Goal: Task Accomplishment & Management: Manage account settings

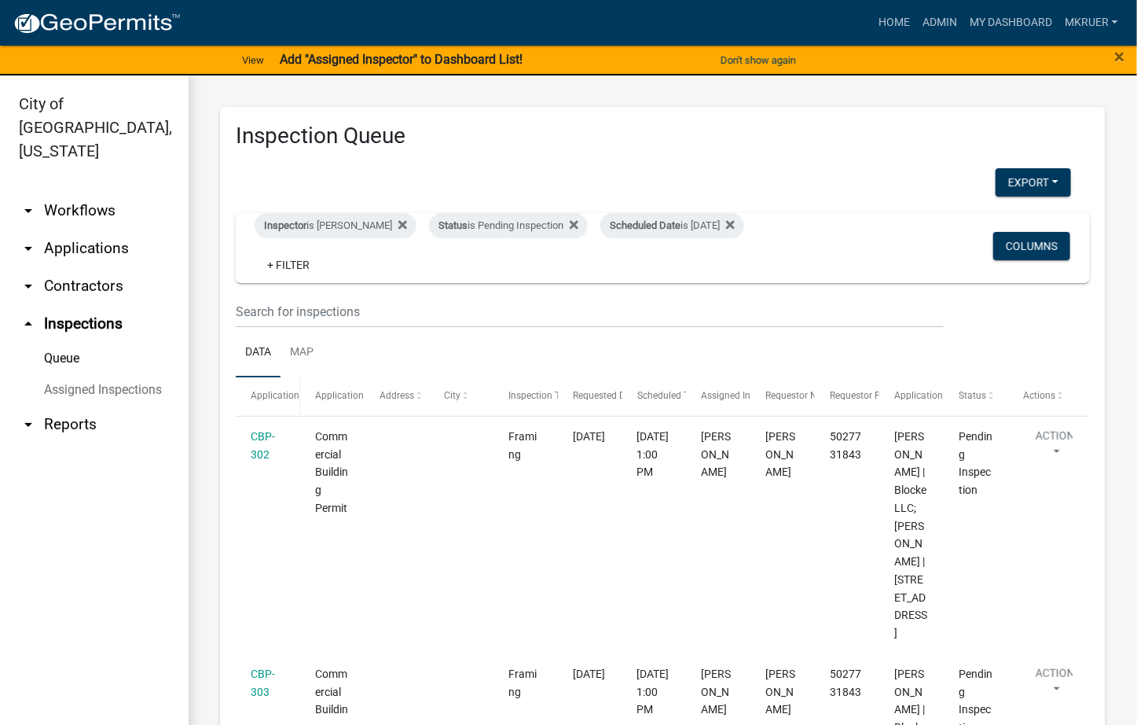
click at [265, 392] on span "Application" at bounding box center [275, 395] width 49 height 11
click at [259, 388] on div "Application" at bounding box center [268, 396] width 35 height 16
click at [259, 385] on datatable-header-cell "Application" at bounding box center [268, 396] width 64 height 38
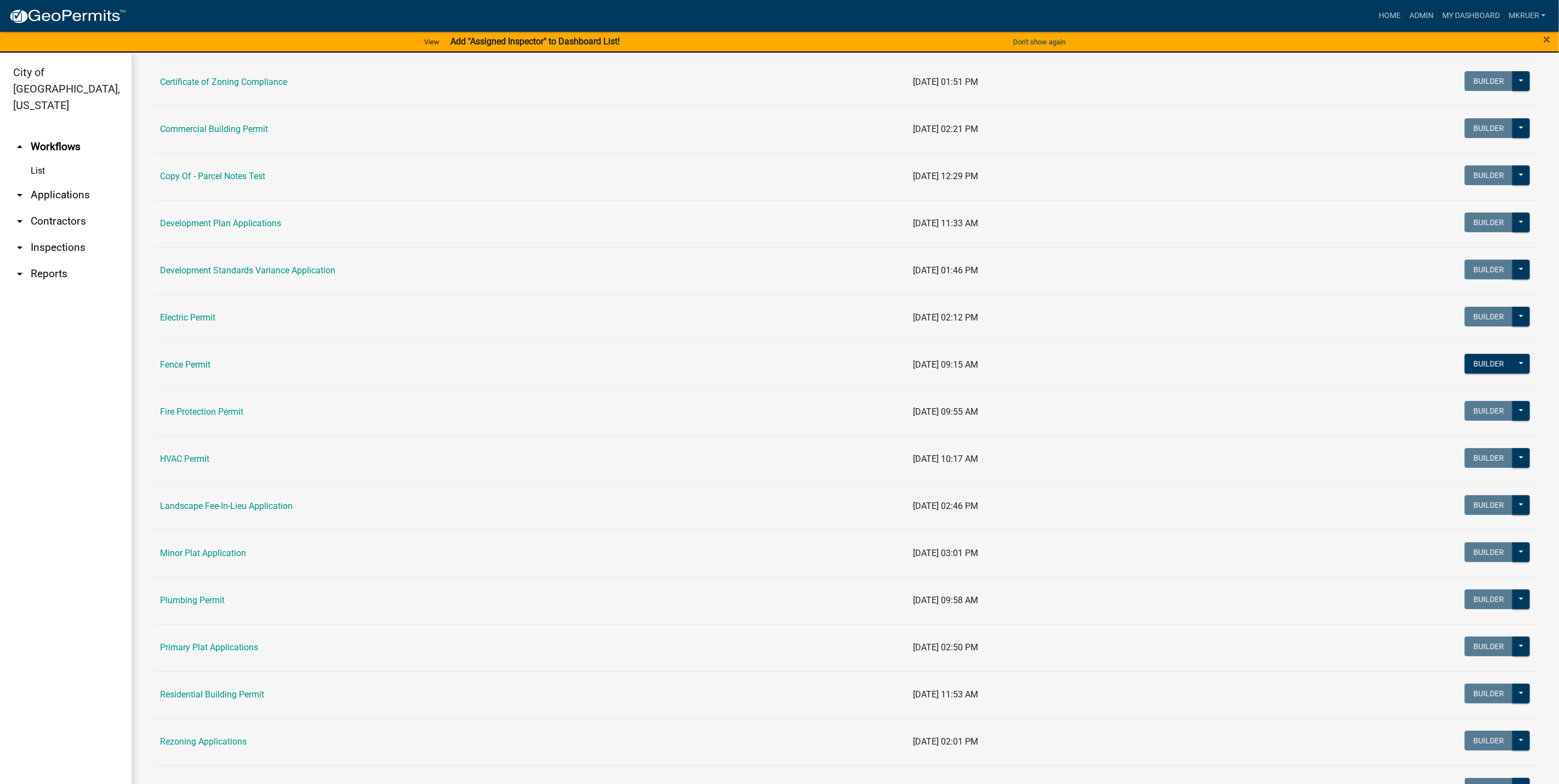
scroll to position [329, 0]
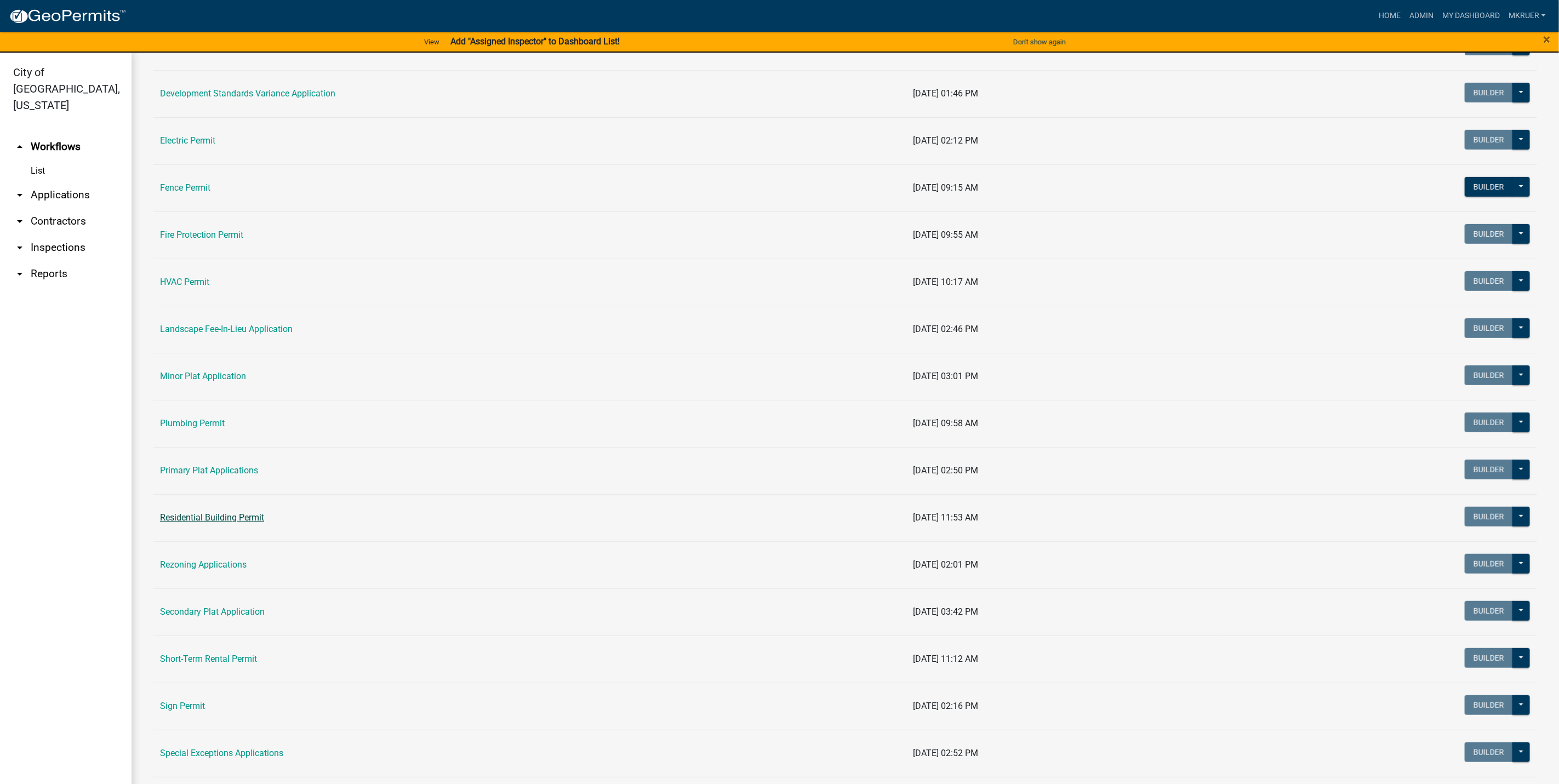
click at [212, 521] on link "Residential Building Permit" at bounding box center [211, 517] width 104 height 10
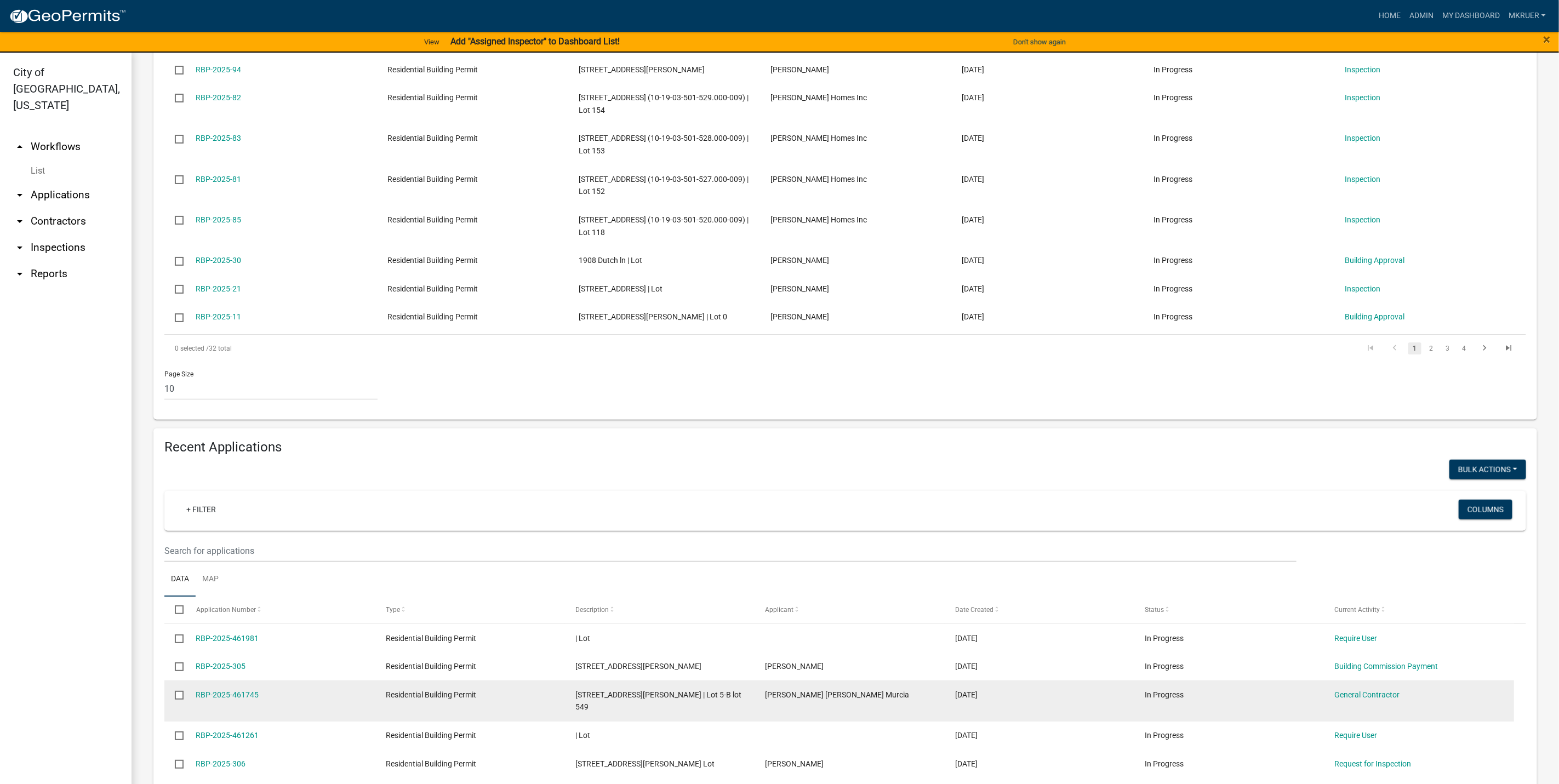
scroll to position [410, 0]
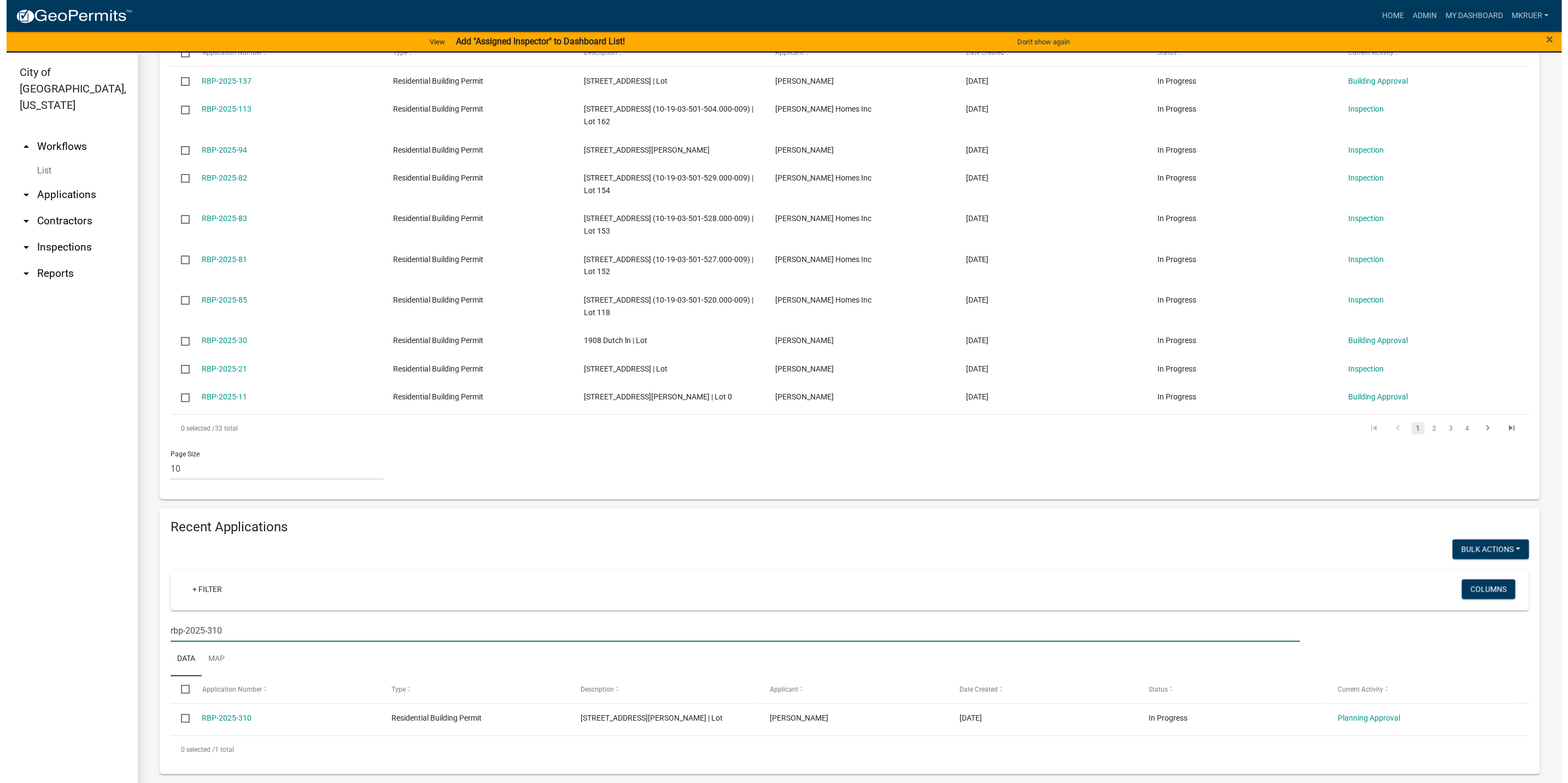
scroll to position [329, 0]
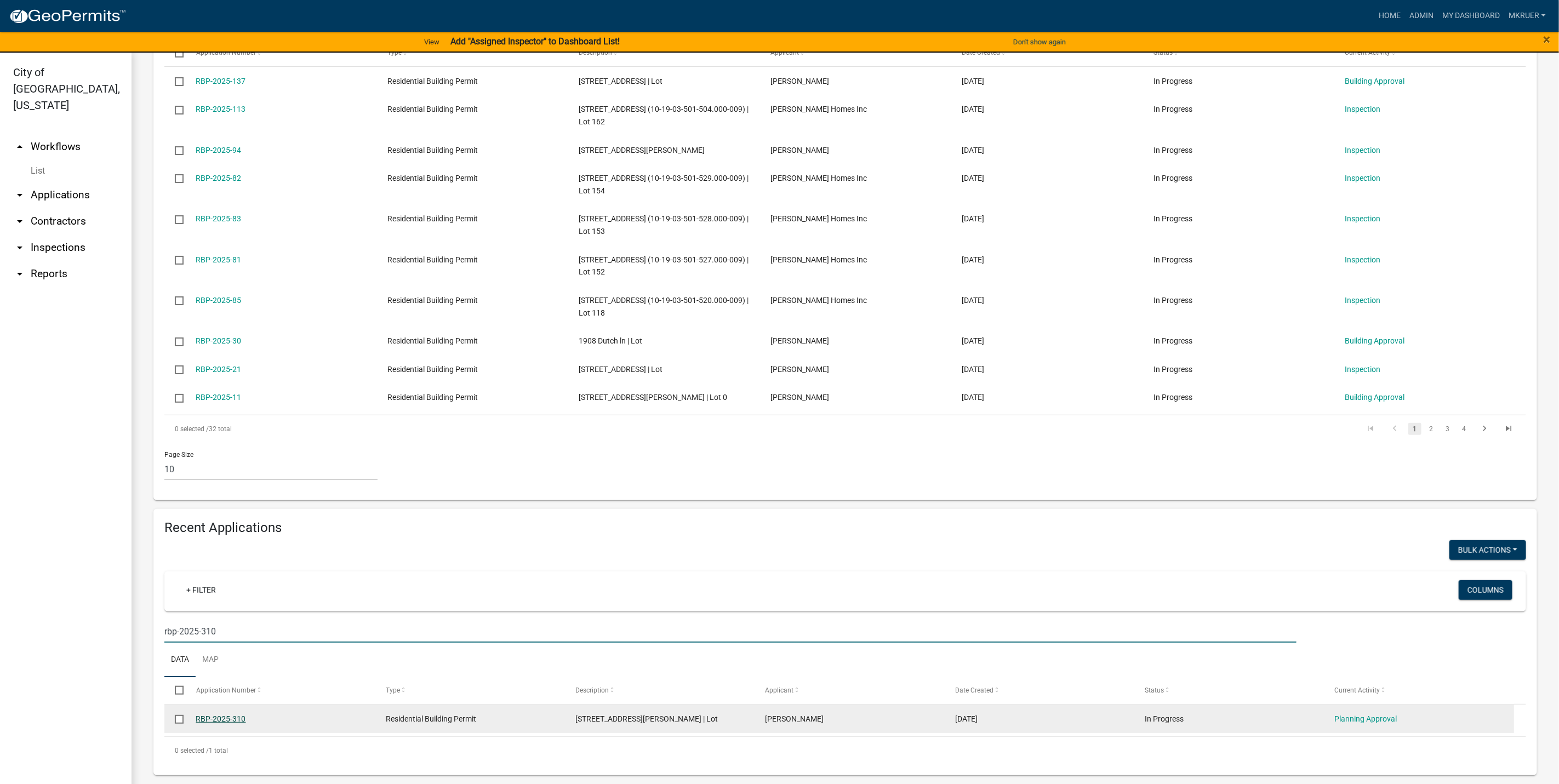
type input "rbp-2025-310"
click at [214, 718] on link "RBP-2025-310" at bounding box center [221, 718] width 50 height 9
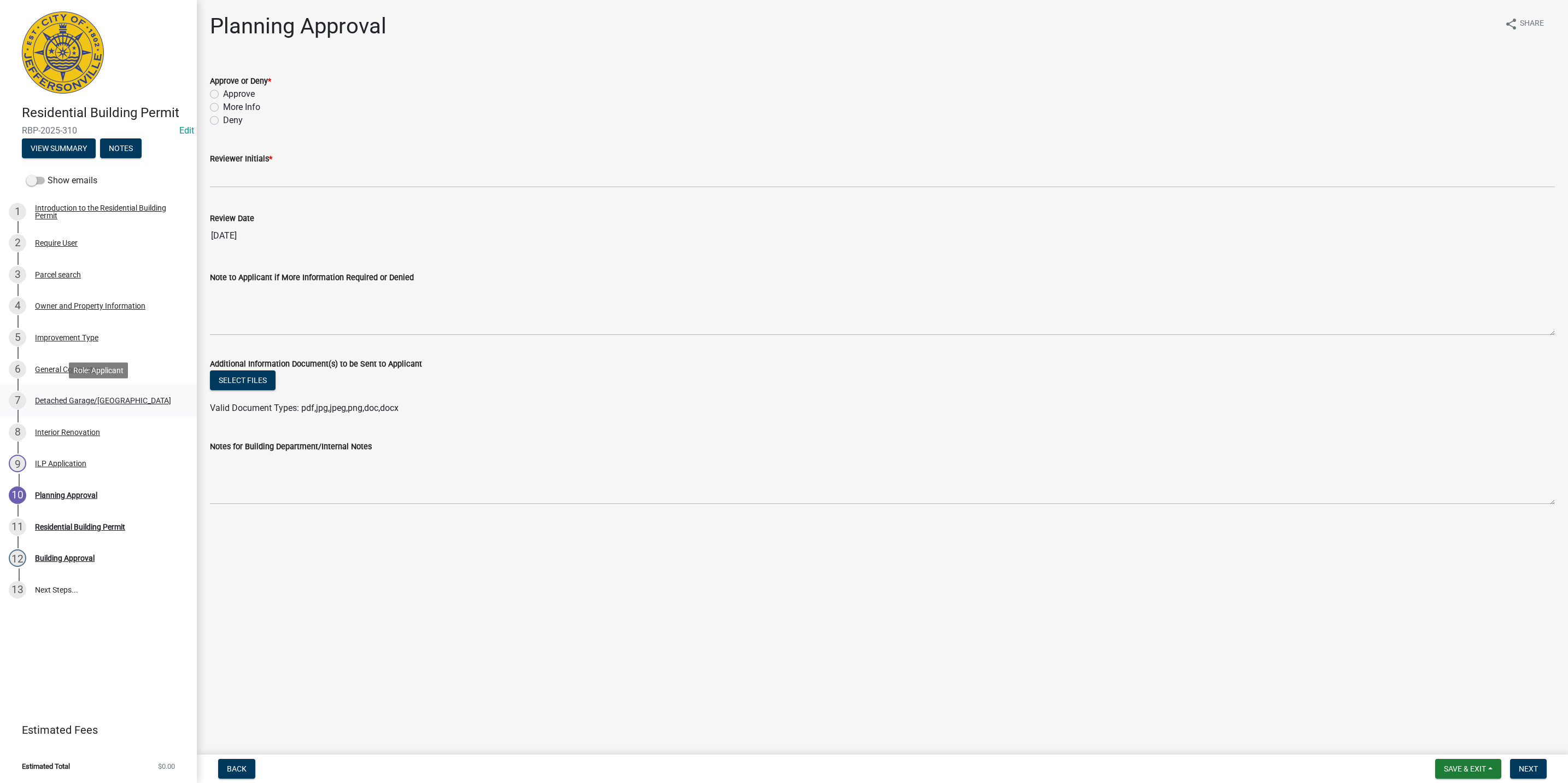
click at [64, 400] on div "Detached Garage/Pole Barn" at bounding box center [103, 400] width 136 height 8
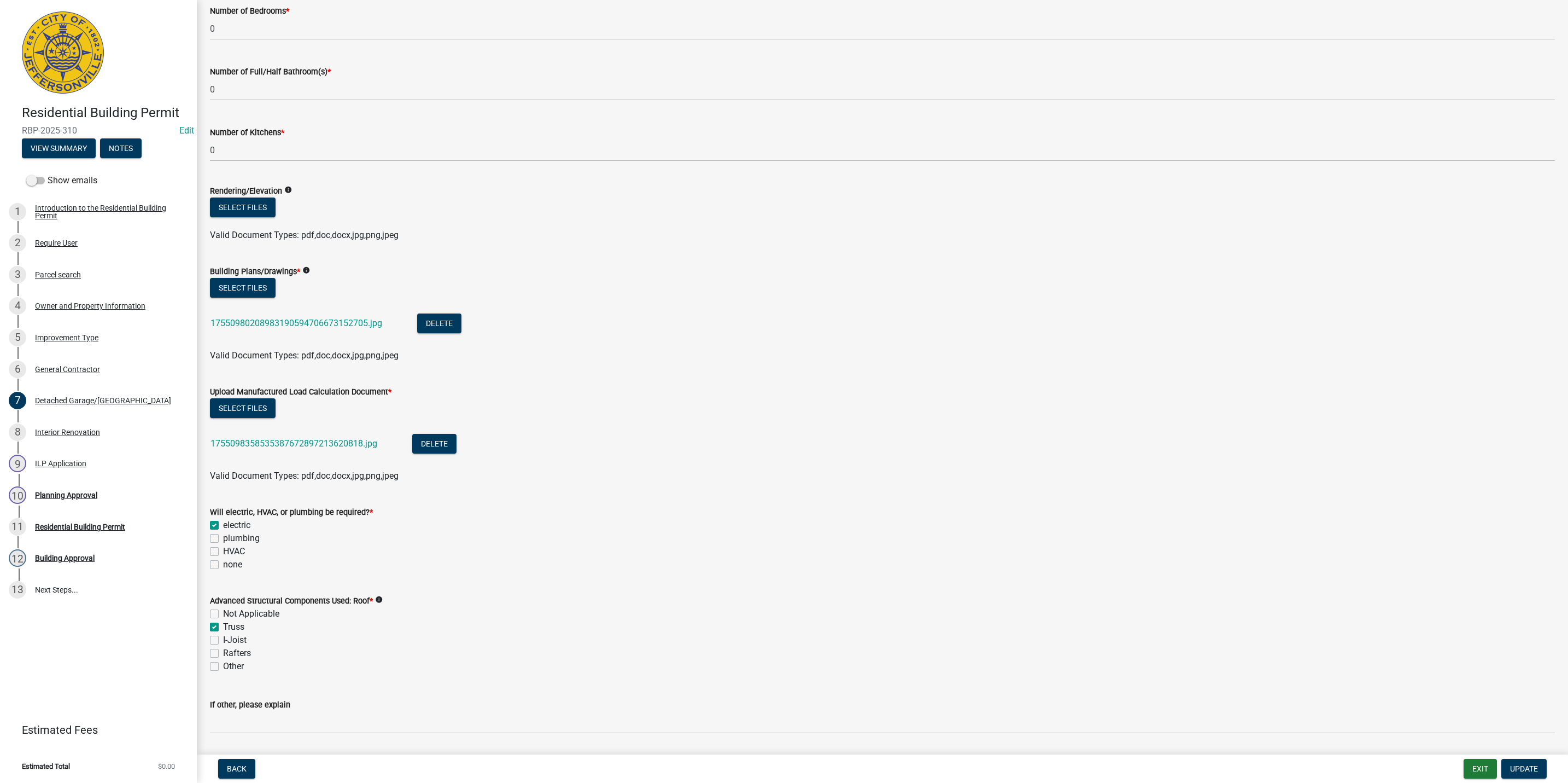
scroll to position [329, 0]
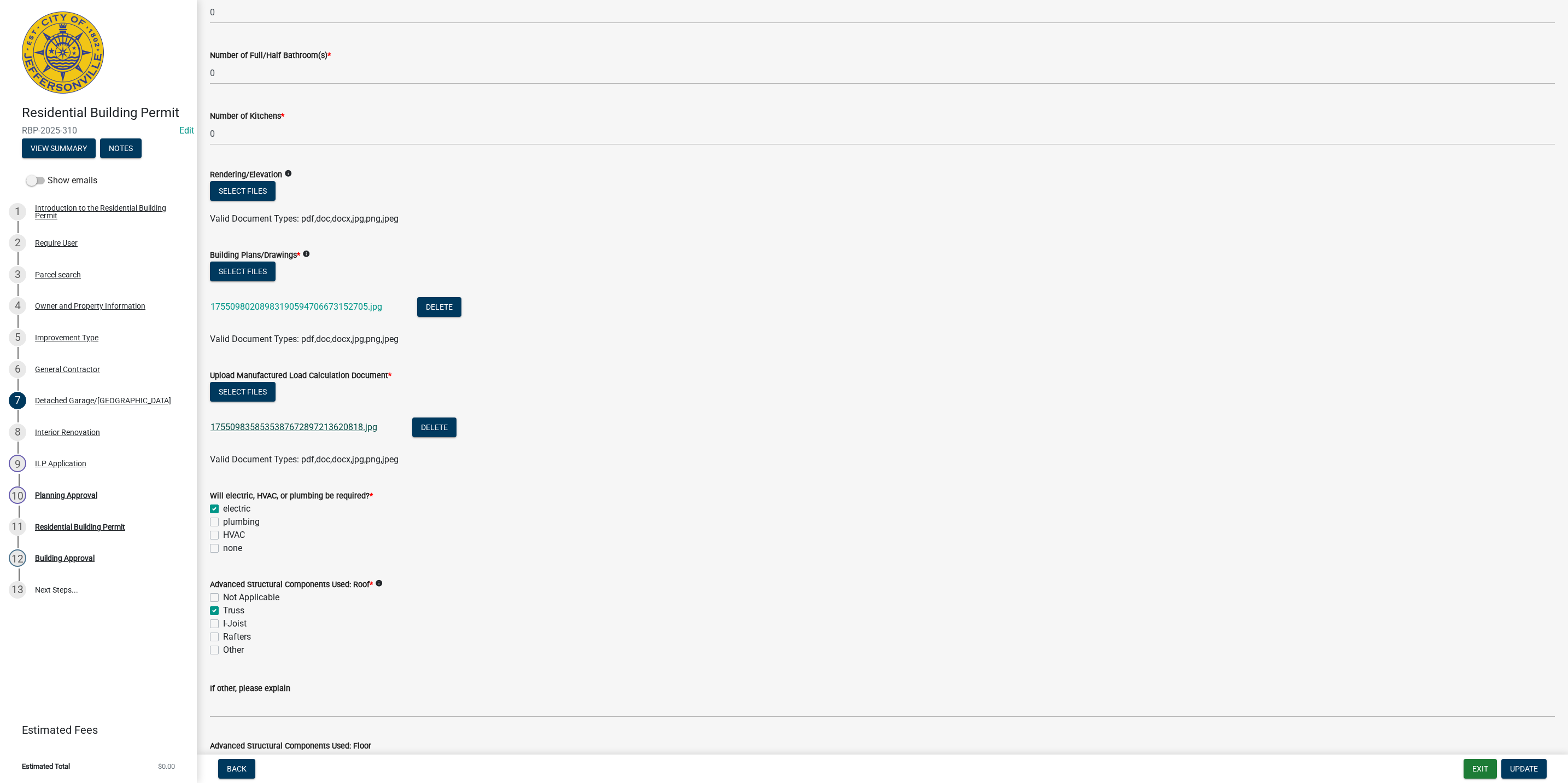
click at [277, 428] on link "1755098358535387672897213620818.jpg" at bounding box center [294, 427] width 167 height 10
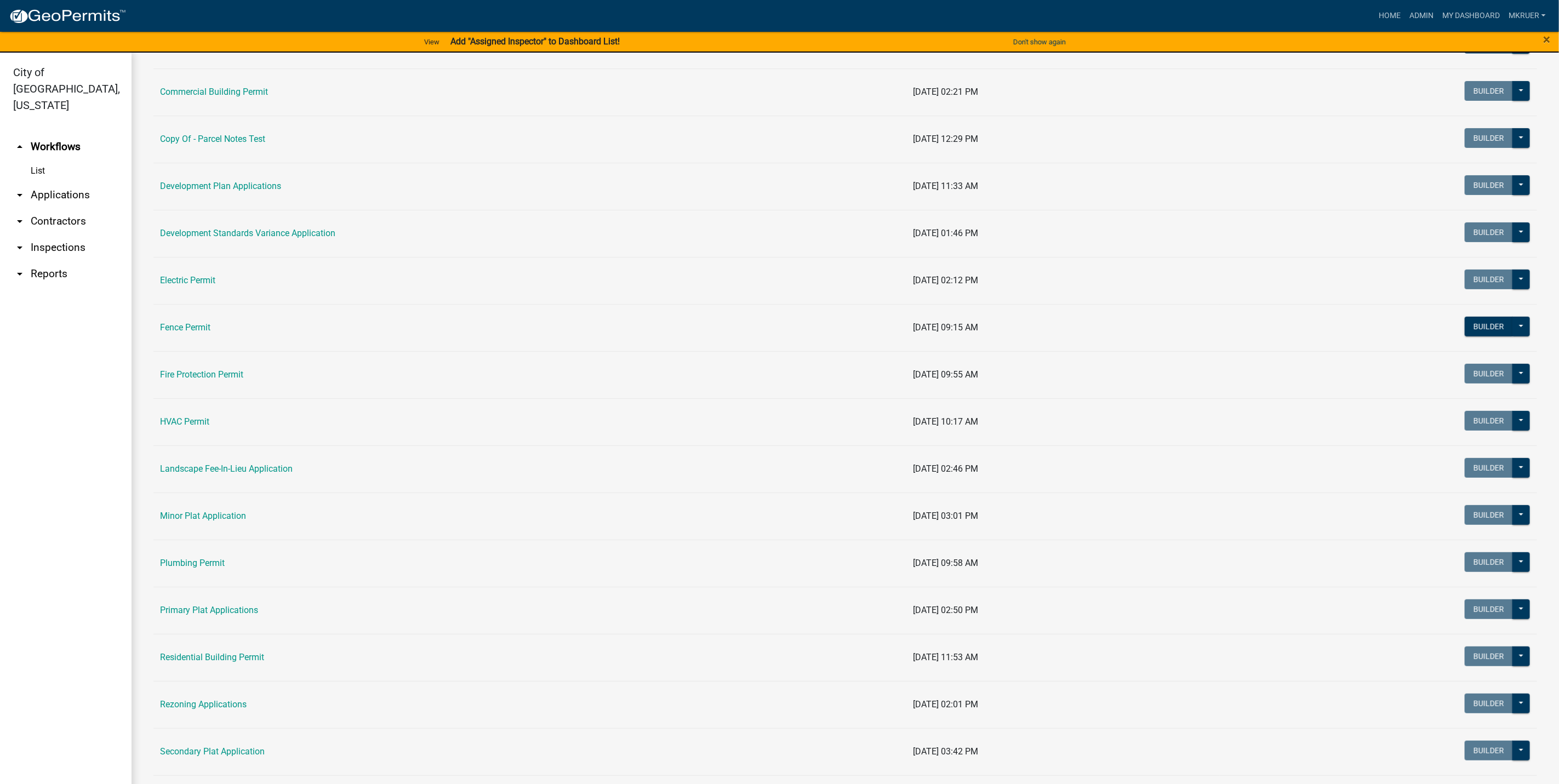
scroll to position [329, 0]
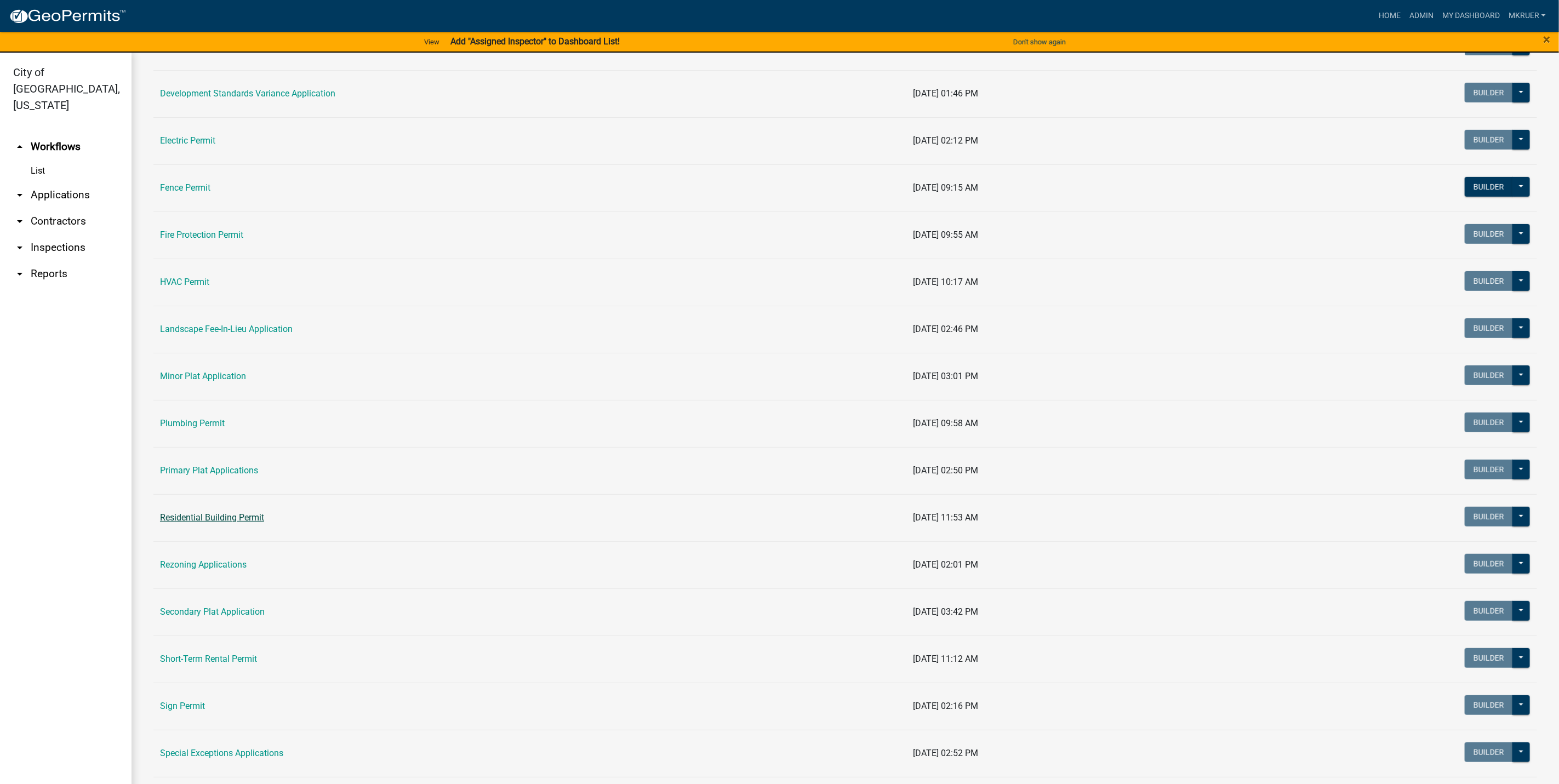
click at [208, 521] on link "Residential Building Permit" at bounding box center [211, 517] width 104 height 10
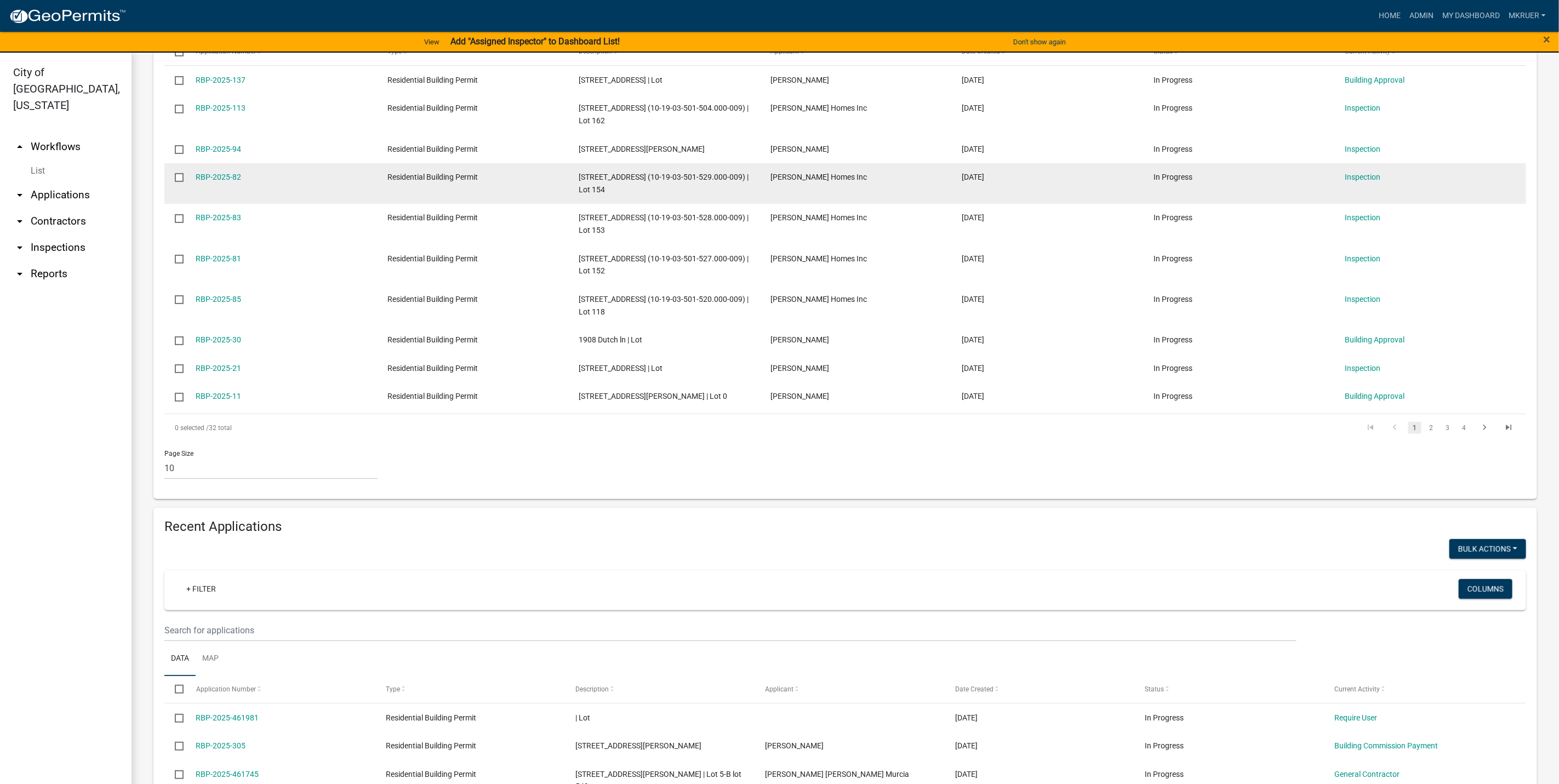
scroll to position [410, 0]
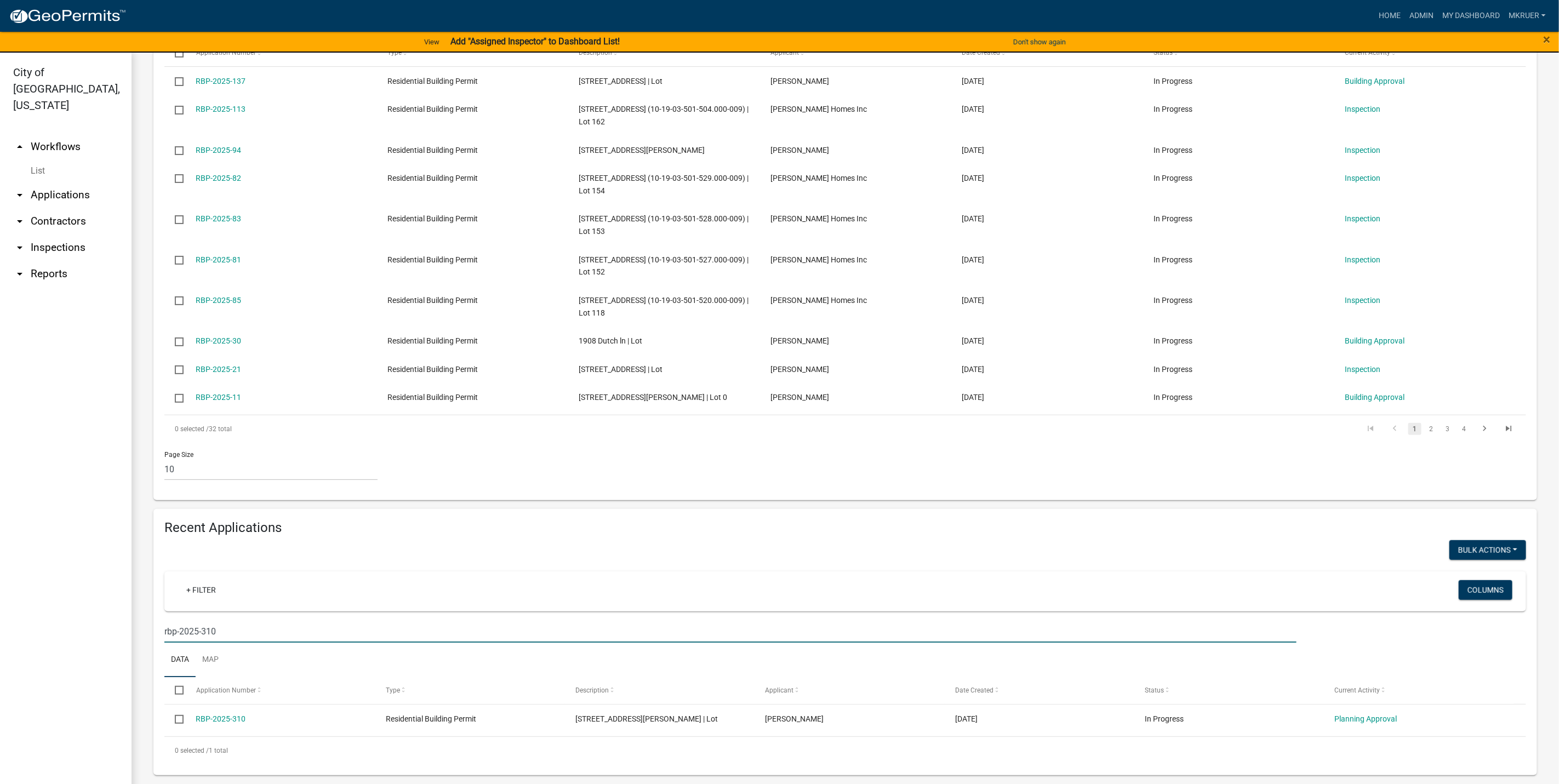
scroll to position [329, 0]
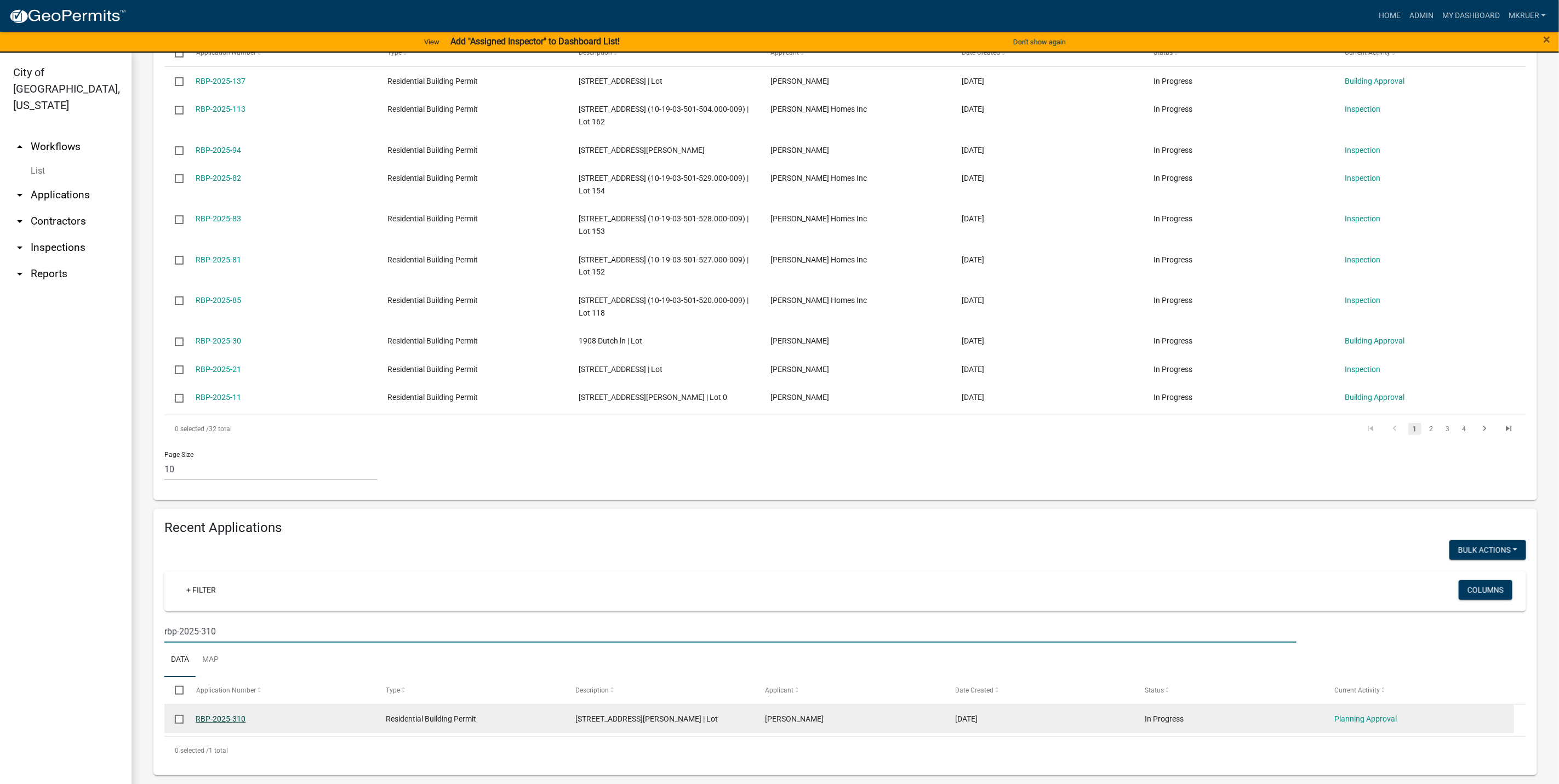
type input "rbp-2025-310"
click at [225, 720] on link "RBP-2025-310" at bounding box center [221, 718] width 50 height 9
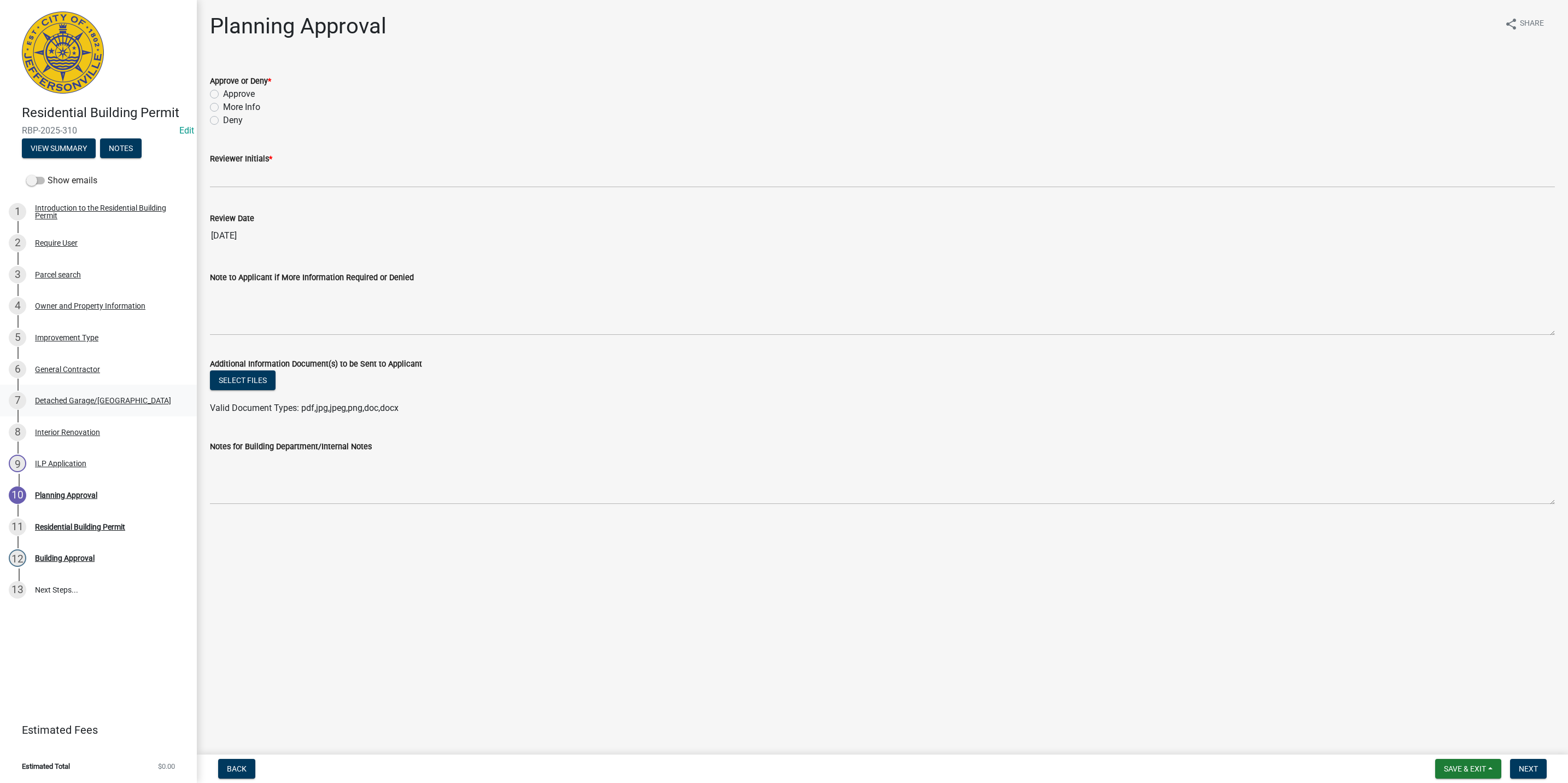
click at [70, 400] on div "Detached Garage/Pole Barn" at bounding box center [103, 400] width 136 height 8
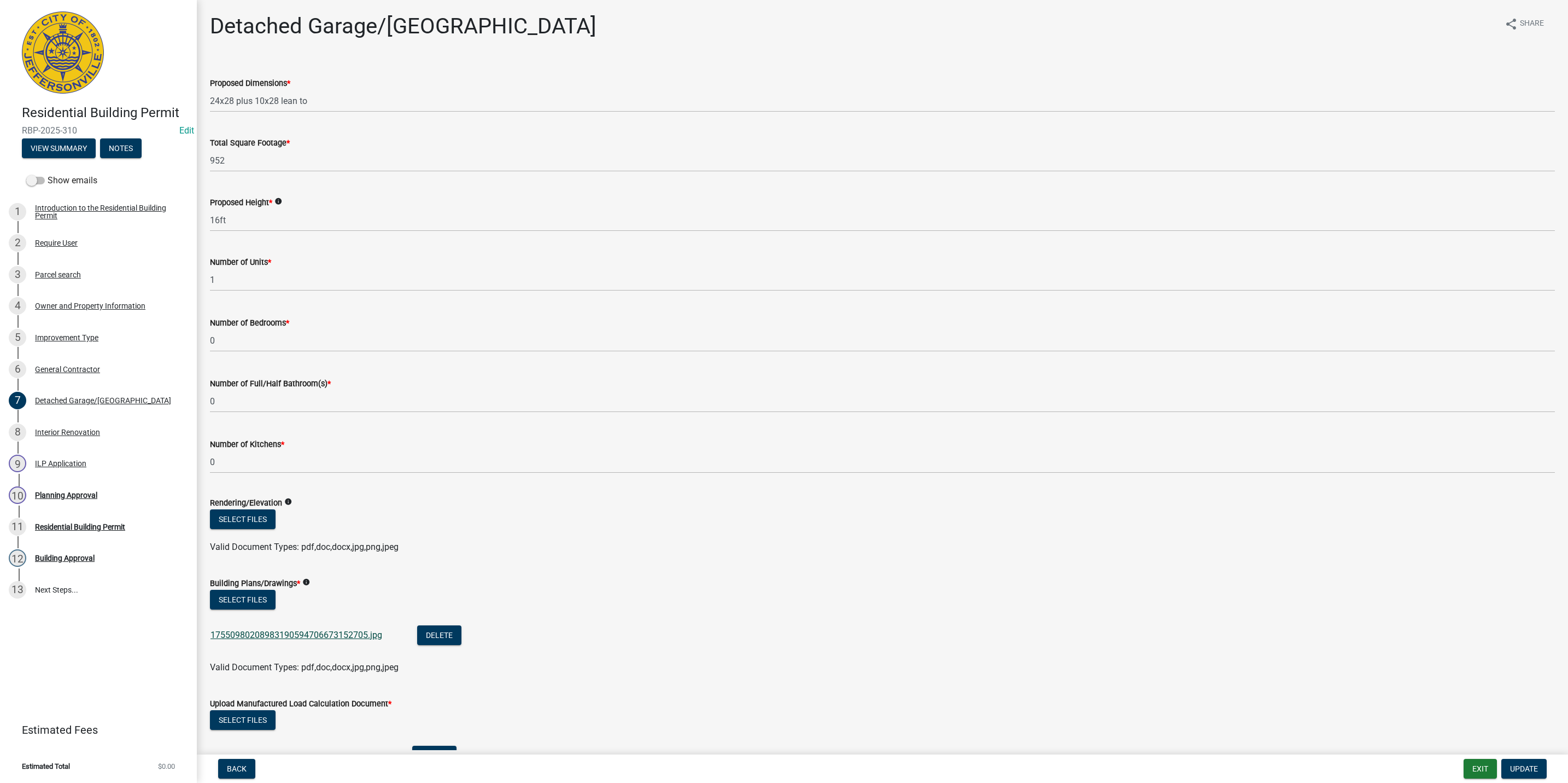
click at [266, 632] on link "17550980208983190594706673152705.jpg" at bounding box center [296, 635] width 172 height 10
click at [56, 431] on div "Interior Renovation" at bounding box center [67, 432] width 65 height 8
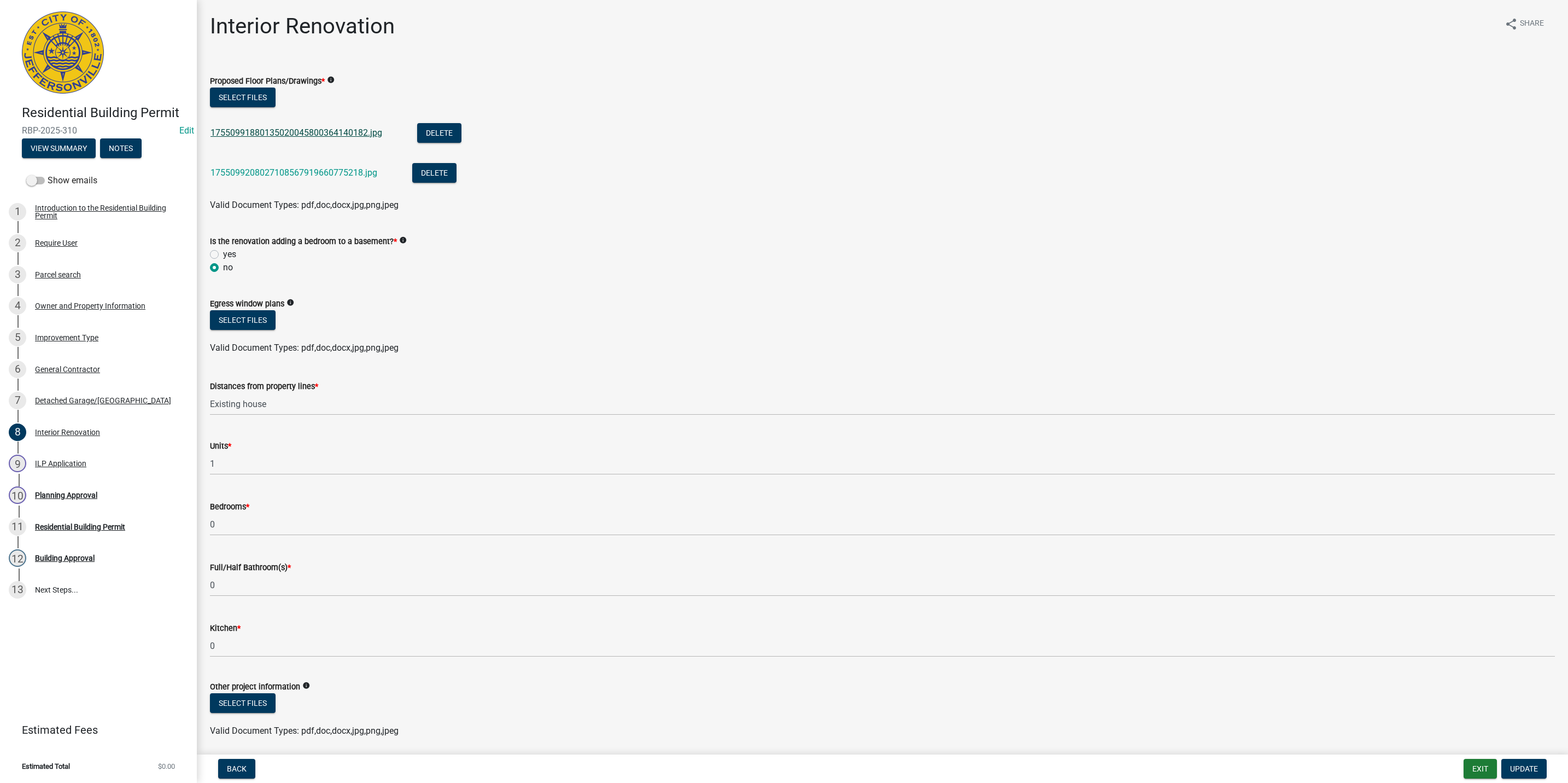
click at [278, 129] on link "17550991880135020045800364140182.jpg" at bounding box center [296, 132] width 172 height 10
click at [284, 173] on link "1755099208027108567919660775218.jpg" at bounding box center [294, 172] width 167 height 10
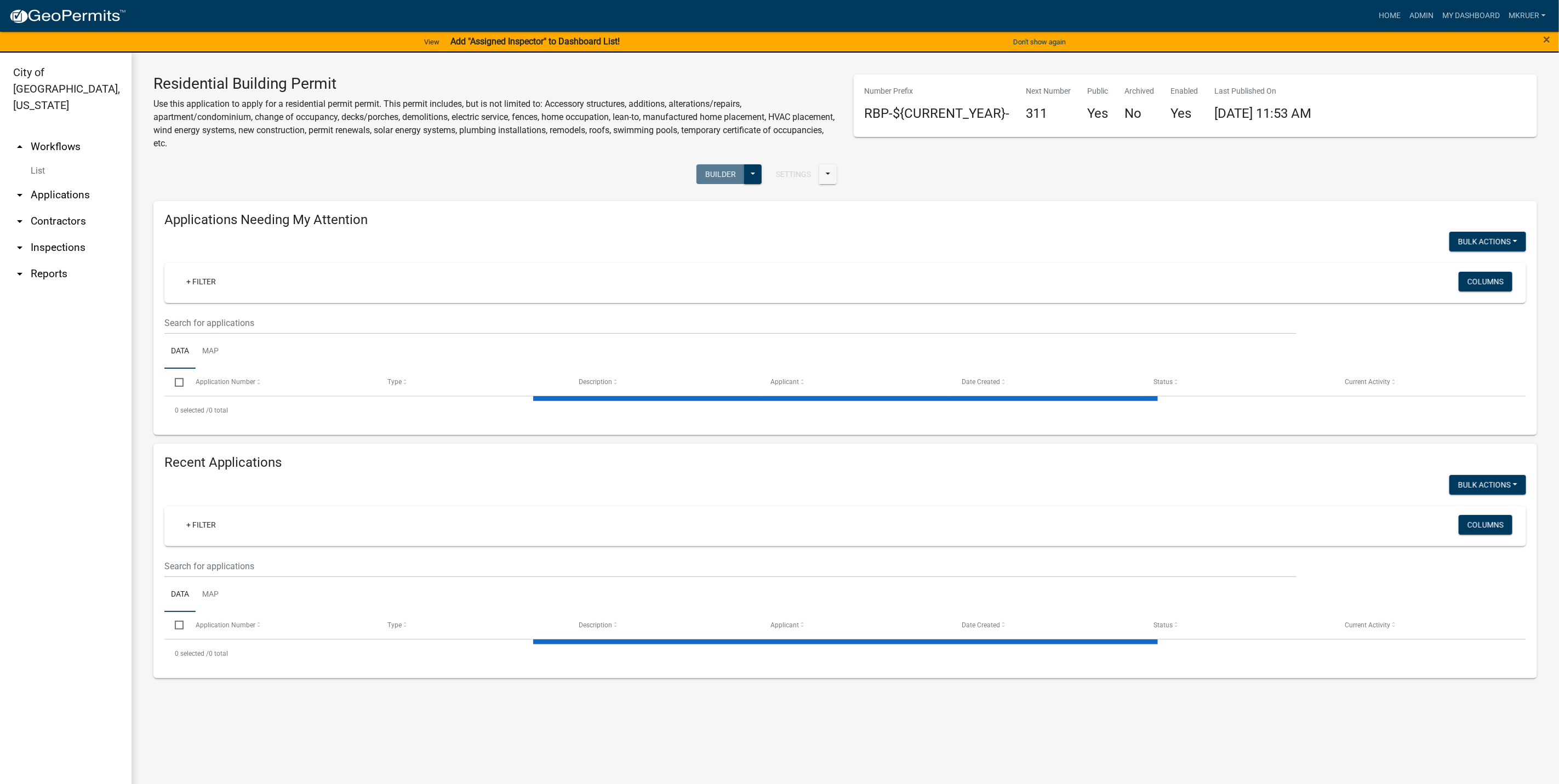
click at [45, 234] on link "arrow_drop_down Inspections" at bounding box center [66, 247] width 132 height 26
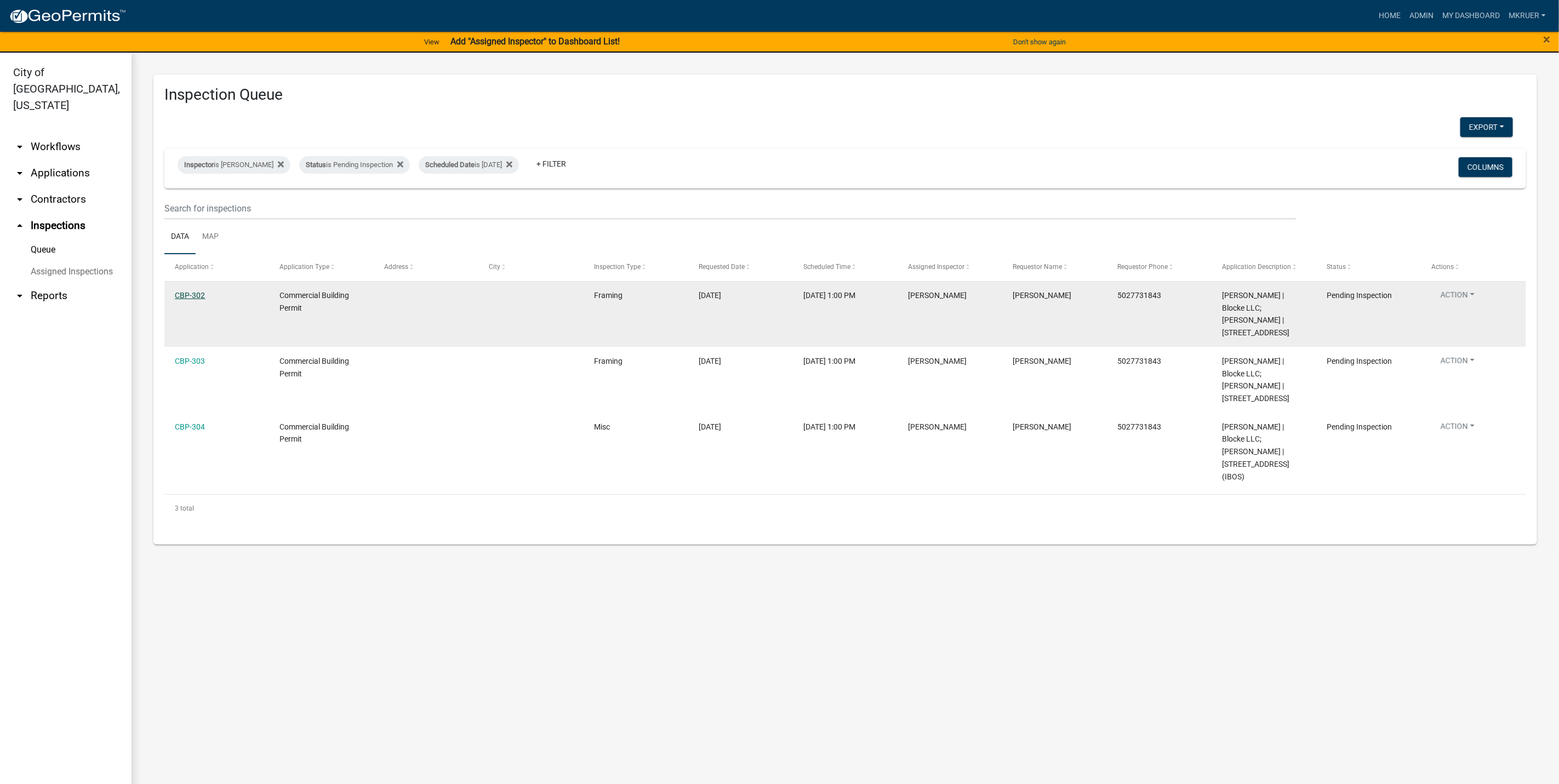
click at [181, 295] on link "CBP-302" at bounding box center [190, 295] width 30 height 9
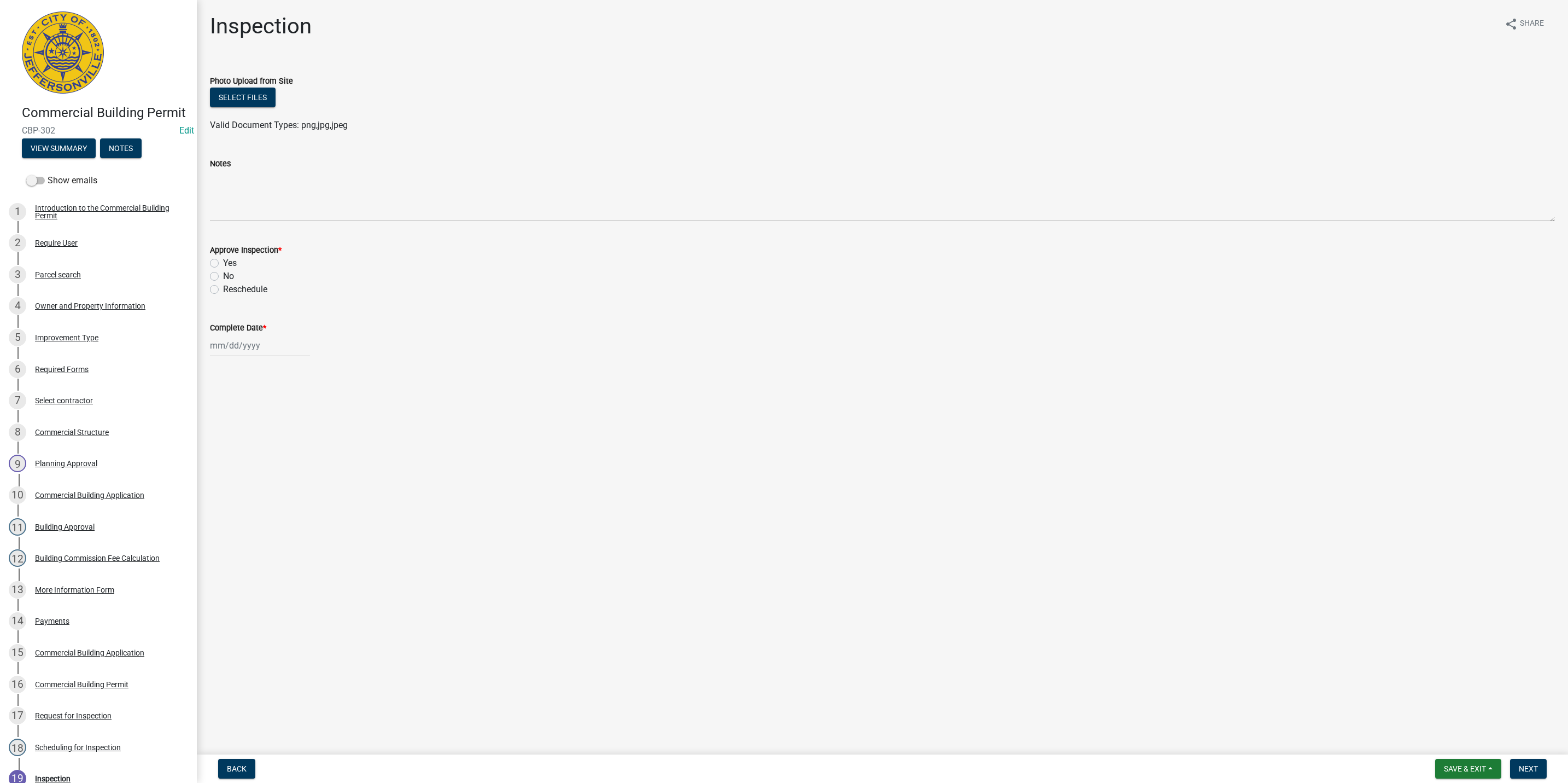
click at [223, 264] on label "Yes" at bounding box center [230, 263] width 14 height 13
click at [223, 264] on input "Yes" at bounding box center [227, 260] width 7 height 7
radio input "true"
select select "8"
select select "2025"
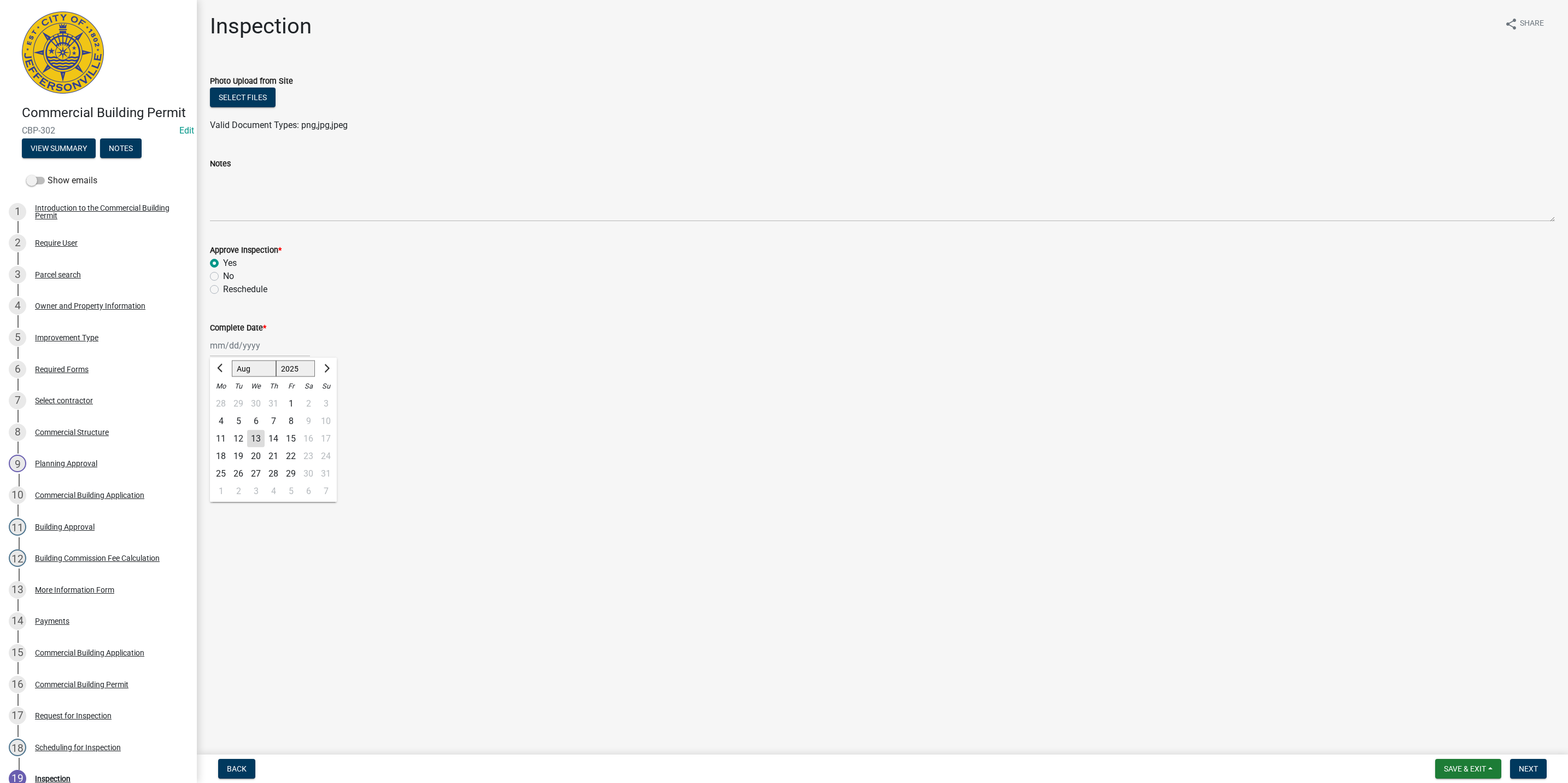
click at [229, 346] on div "Jan Feb Mar Apr May Jun Jul Aug Sep Oct Nov Dec 1525 1526 1527 1528 1529 1530 1…" at bounding box center [260, 345] width 100 height 22
click at [255, 437] on div "13" at bounding box center [255, 438] width 17 height 17
type input "[DATE]"
click at [1533, 762] on button "Next" at bounding box center [1528, 768] width 37 height 19
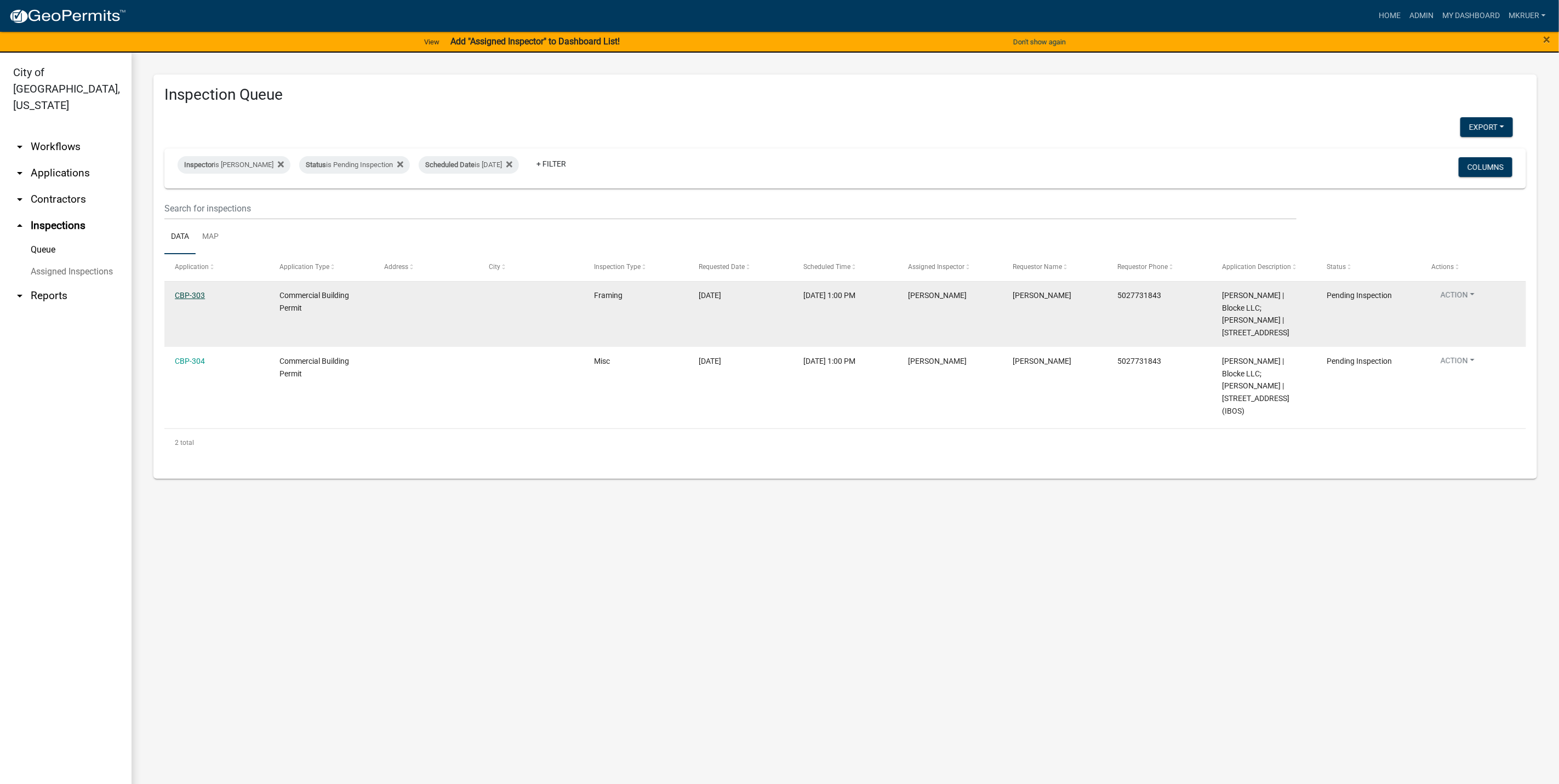
click at [191, 294] on link "CBP-303" at bounding box center [190, 295] width 30 height 9
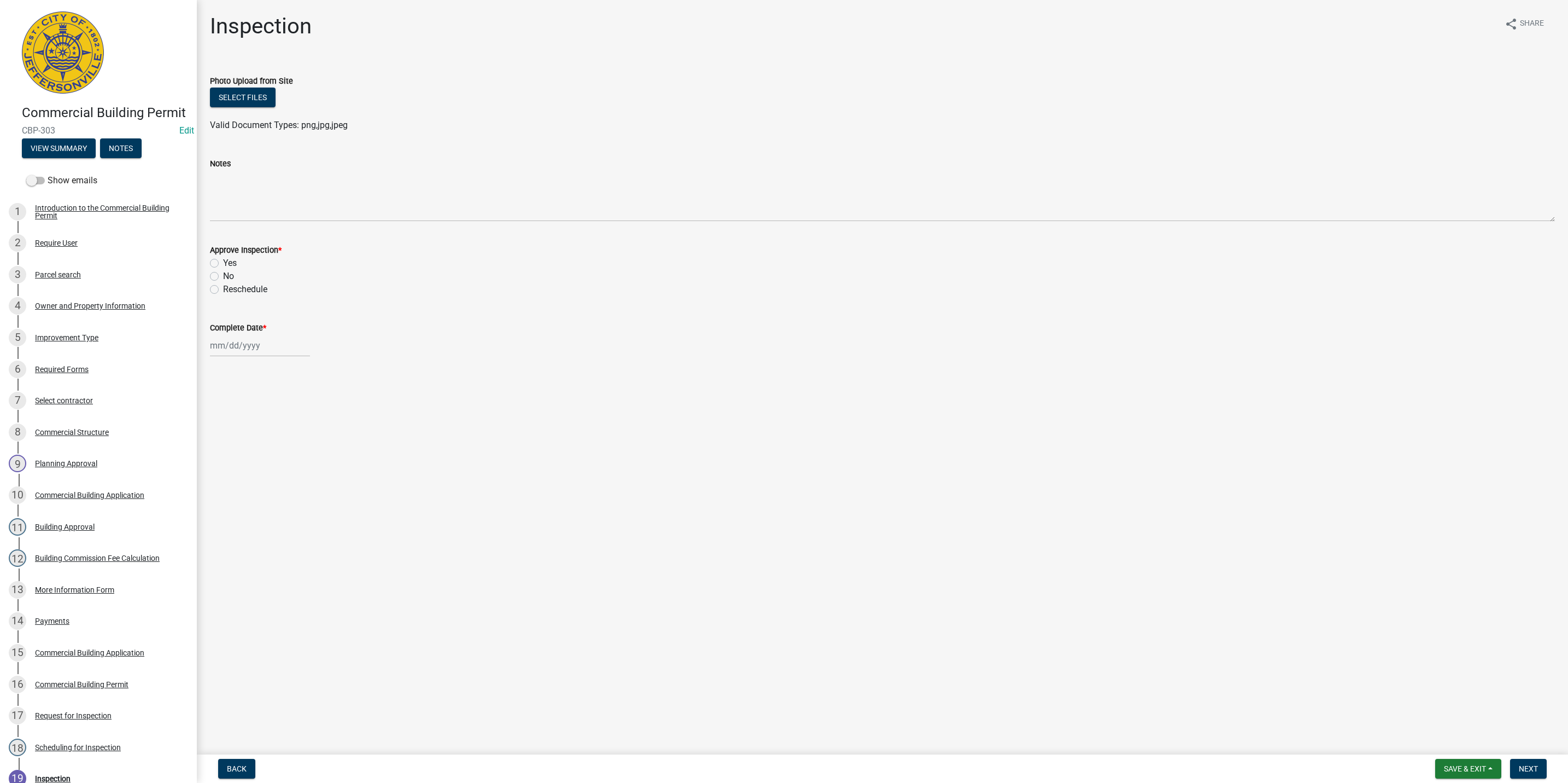
click at [223, 262] on label "Yes" at bounding box center [230, 263] width 14 height 13
click at [223, 262] on input "Yes" at bounding box center [227, 260] width 7 height 7
radio input "true"
click at [228, 345] on div at bounding box center [260, 345] width 100 height 22
select select "8"
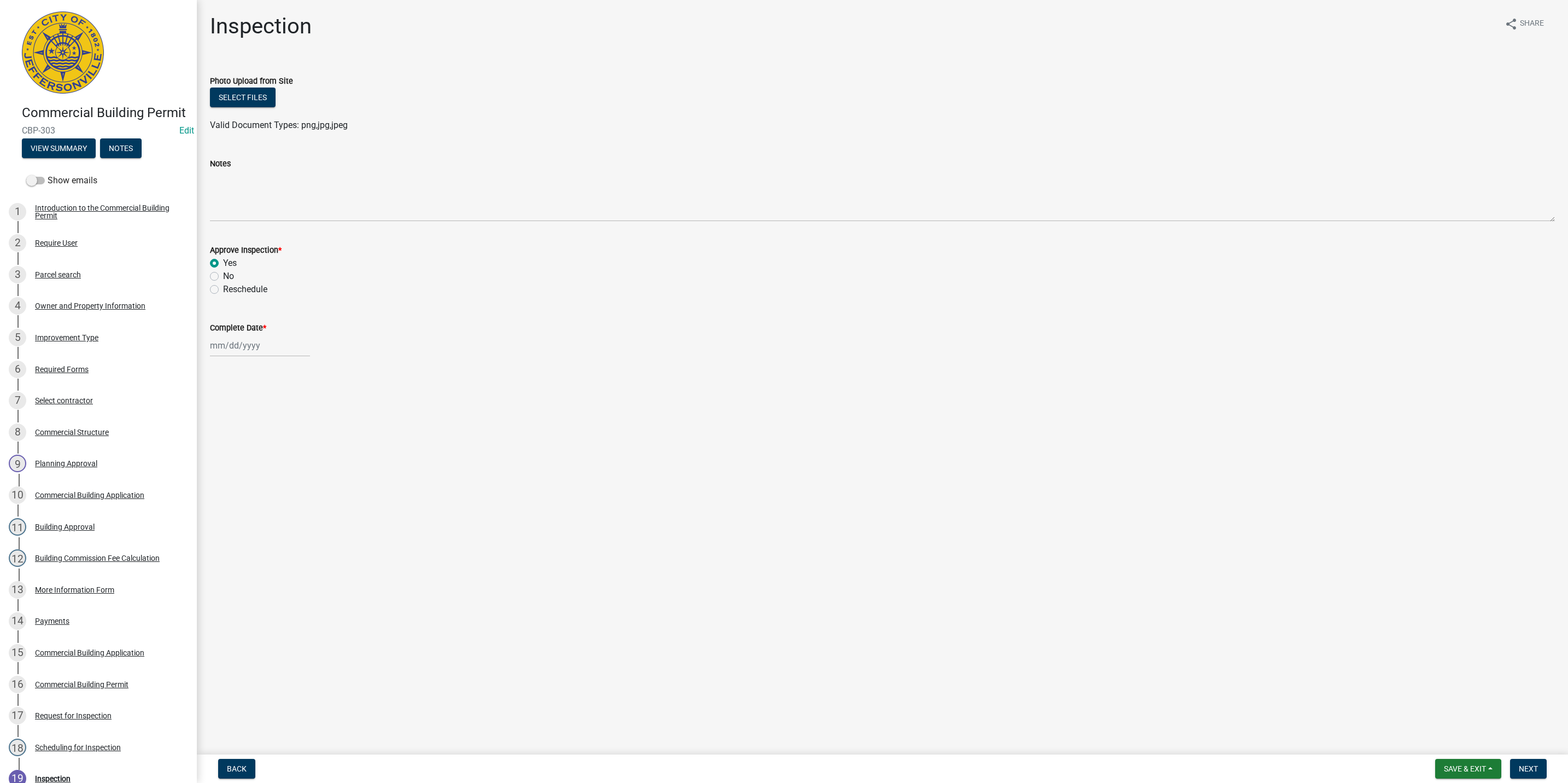
select select "2025"
click at [257, 438] on div "13" at bounding box center [255, 438] width 17 height 17
type input "[DATE]"
click at [1524, 768] on span "Next" at bounding box center [1528, 768] width 19 height 9
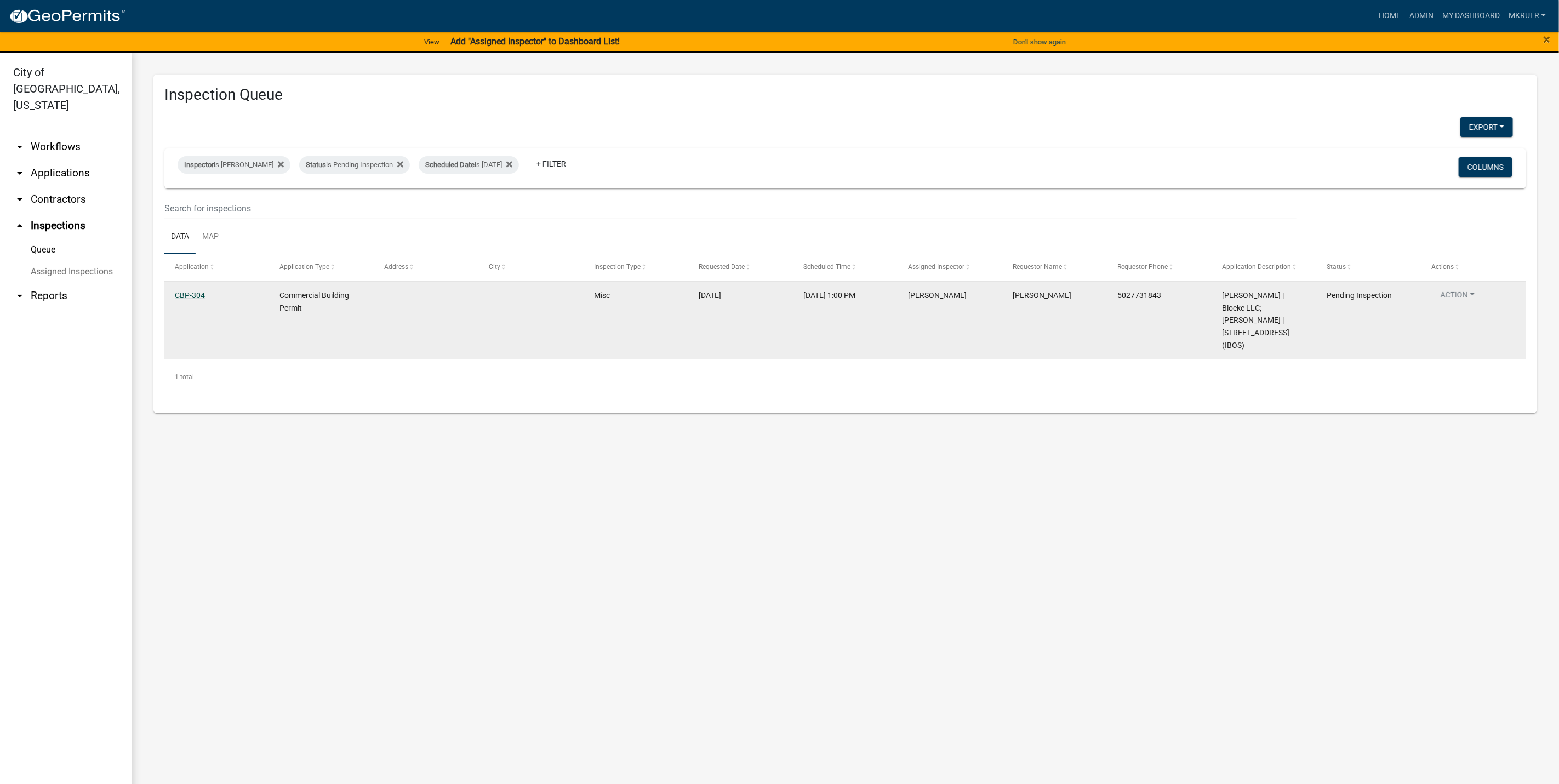
click at [192, 298] on link "CBP-304" at bounding box center [190, 295] width 30 height 9
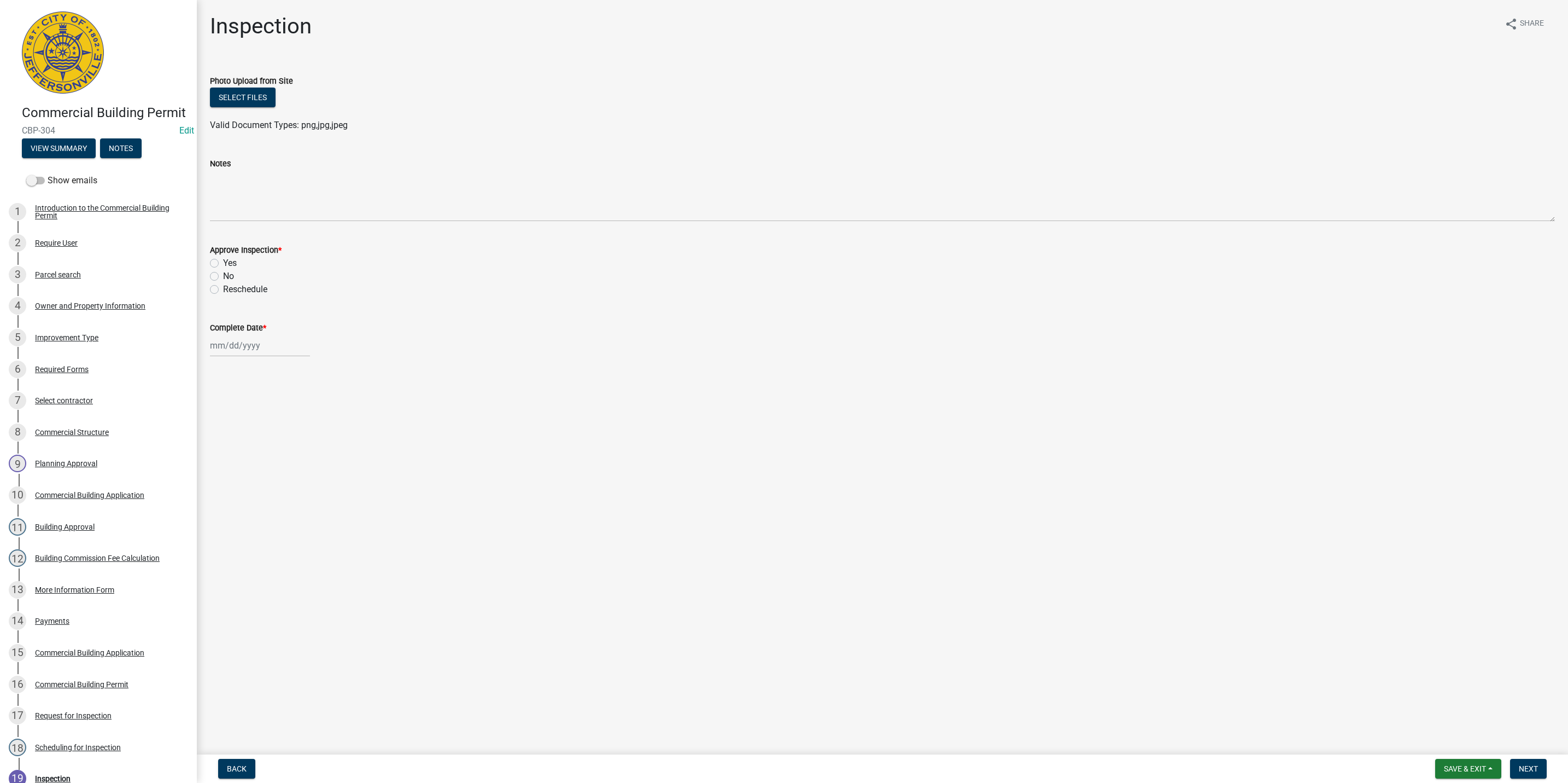
click at [223, 264] on label "Yes" at bounding box center [230, 263] width 14 height 13
click at [223, 264] on input "Yes" at bounding box center [227, 260] width 7 height 7
radio input "true"
select select "8"
select select "2025"
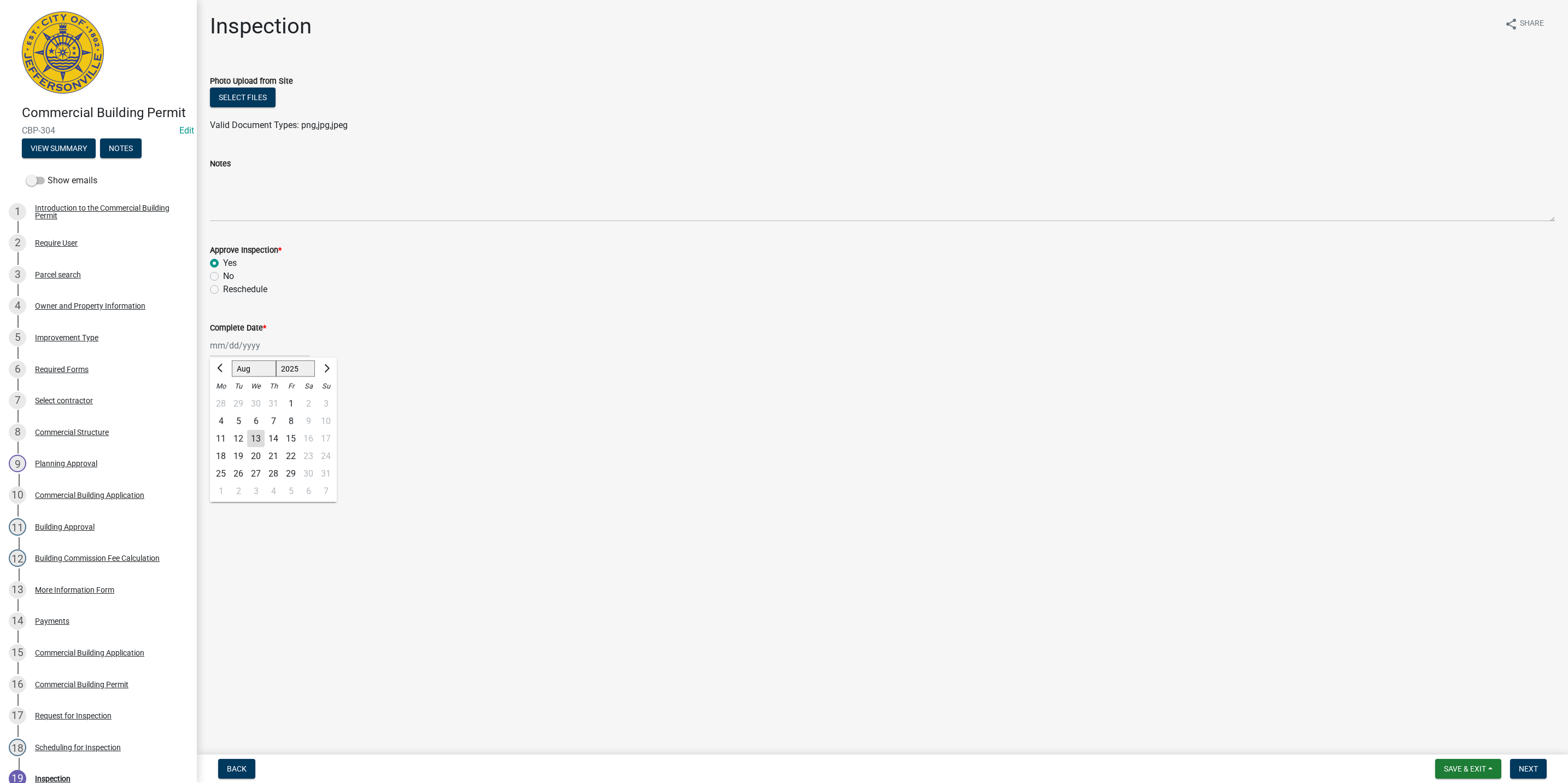
click at [235, 351] on div "Jan Feb Mar Apr May Jun Jul Aug Sep Oct Nov Dec 1525 1526 1527 1528 1529 1530 1…" at bounding box center [260, 345] width 100 height 22
click at [257, 438] on div "13" at bounding box center [255, 438] width 17 height 17
type input "[DATE]"
click at [1536, 766] on span "Next" at bounding box center [1528, 768] width 19 height 9
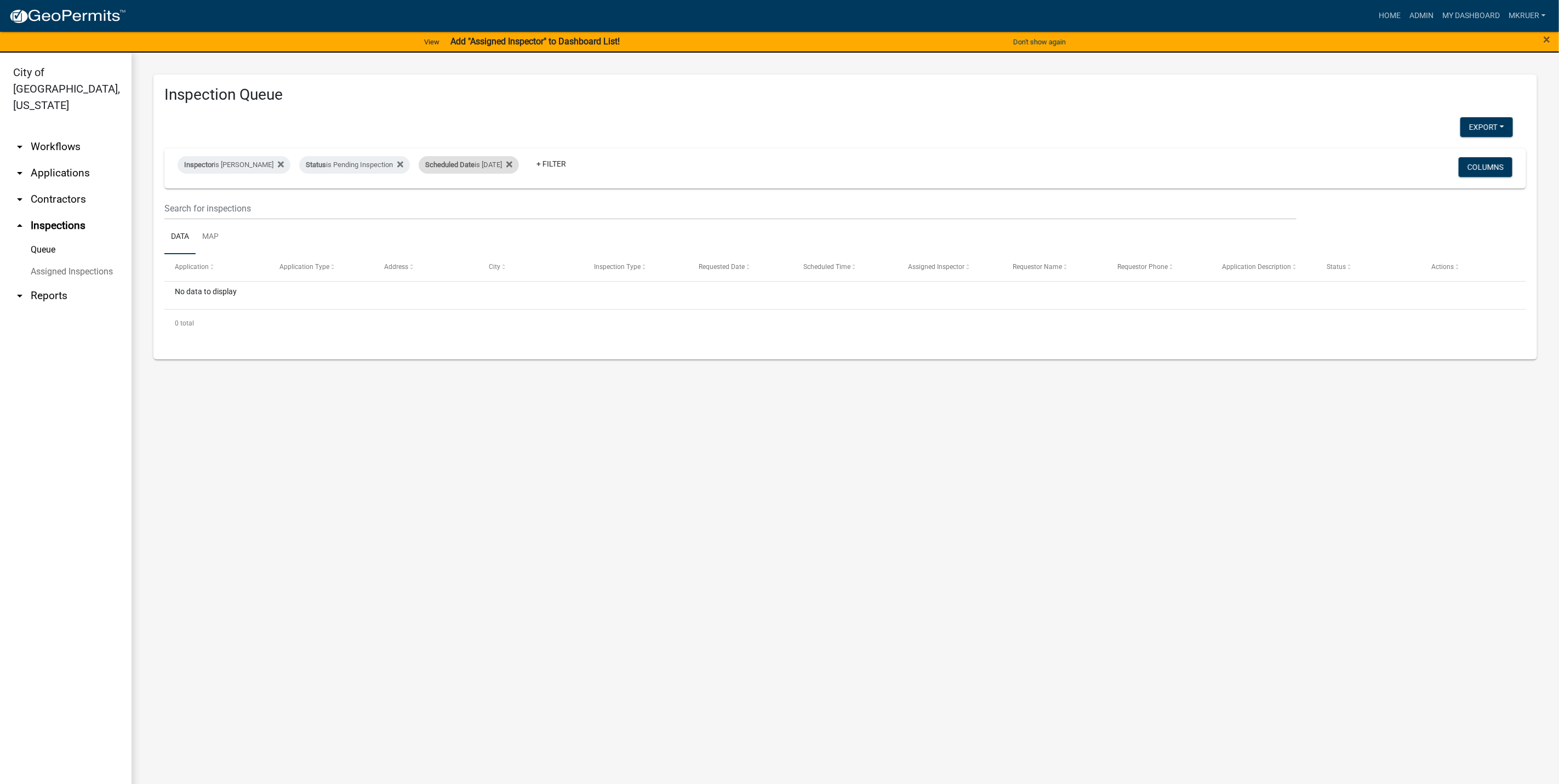
click at [483, 165] on div "Scheduled Date is 08/13/2025" at bounding box center [469, 164] width 100 height 17
click at [496, 203] on input "2025-08-13" at bounding box center [464, 206] width 77 height 22
type input "2025-08-14"
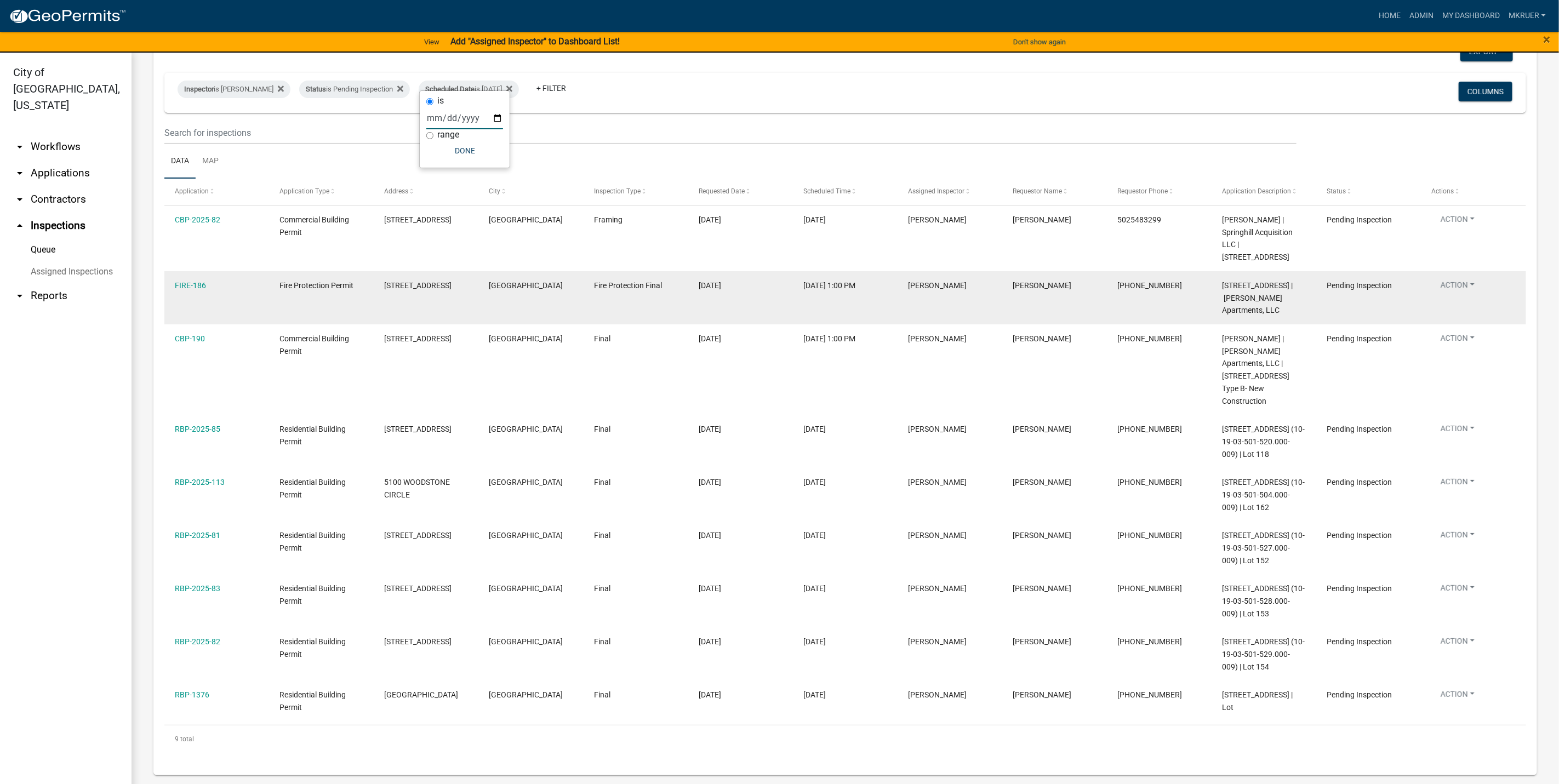
scroll to position [88, 0]
